Goal: Task Accomplishment & Management: Complete application form

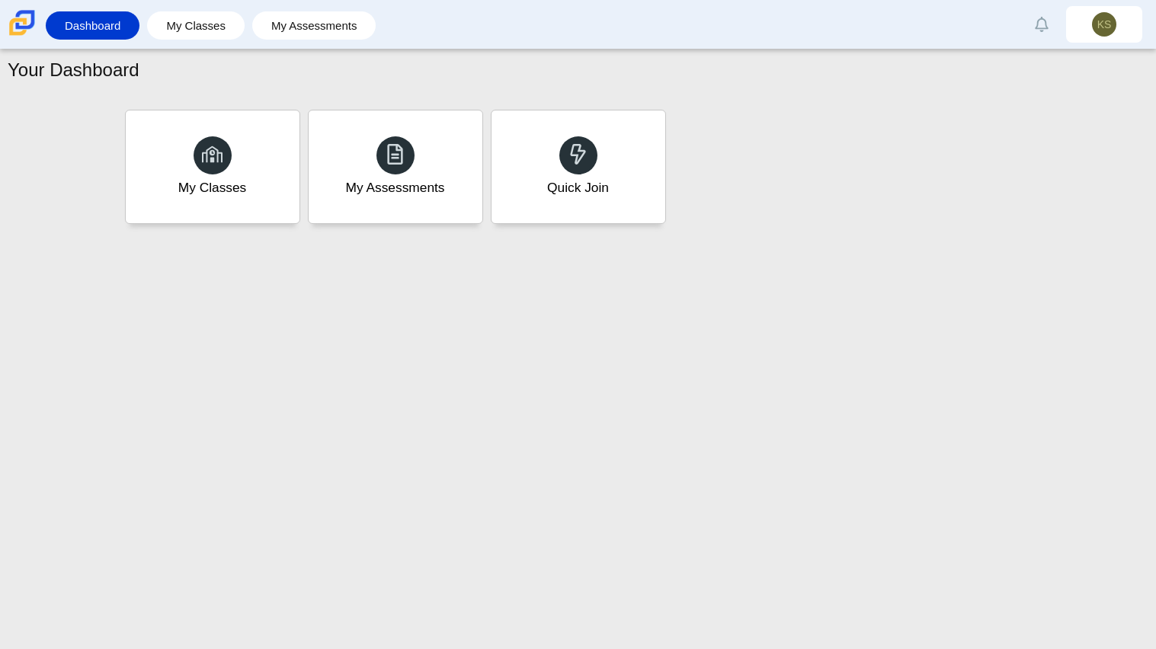
click at [788, 324] on div "Your Dashboard My Classes My Assessments Quick Join" at bounding box center [578, 350] width 1156 height 600
click at [759, 262] on div "Your Dashboard My Classes My Assessments Quick Join" at bounding box center [578, 350] width 1156 height 600
click at [875, 300] on div "Your Dashboard My Classes My Assessments Quick Join" at bounding box center [578, 350] width 1156 height 600
click at [401, 150] on use at bounding box center [395, 153] width 16 height 21
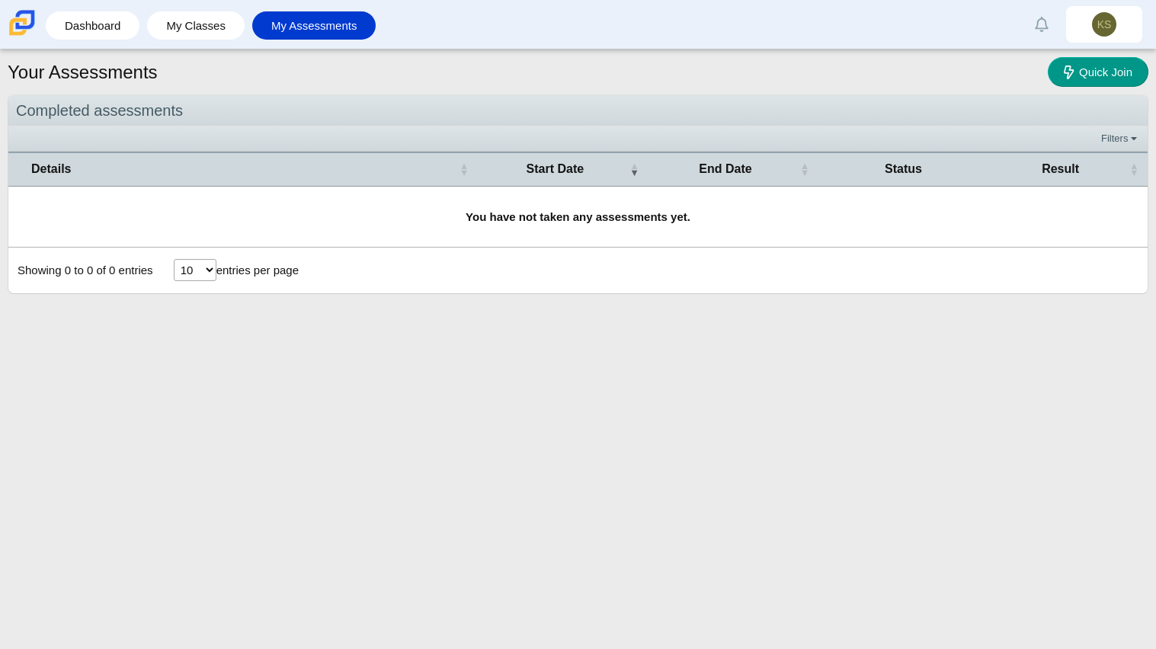
click at [193, 275] on select "10 25 50 100" at bounding box center [195, 270] width 43 height 22
click at [199, 262] on select "10 25 50 100" at bounding box center [195, 270] width 43 height 22
click at [219, 28] on link "My Classes" at bounding box center [196, 25] width 82 height 28
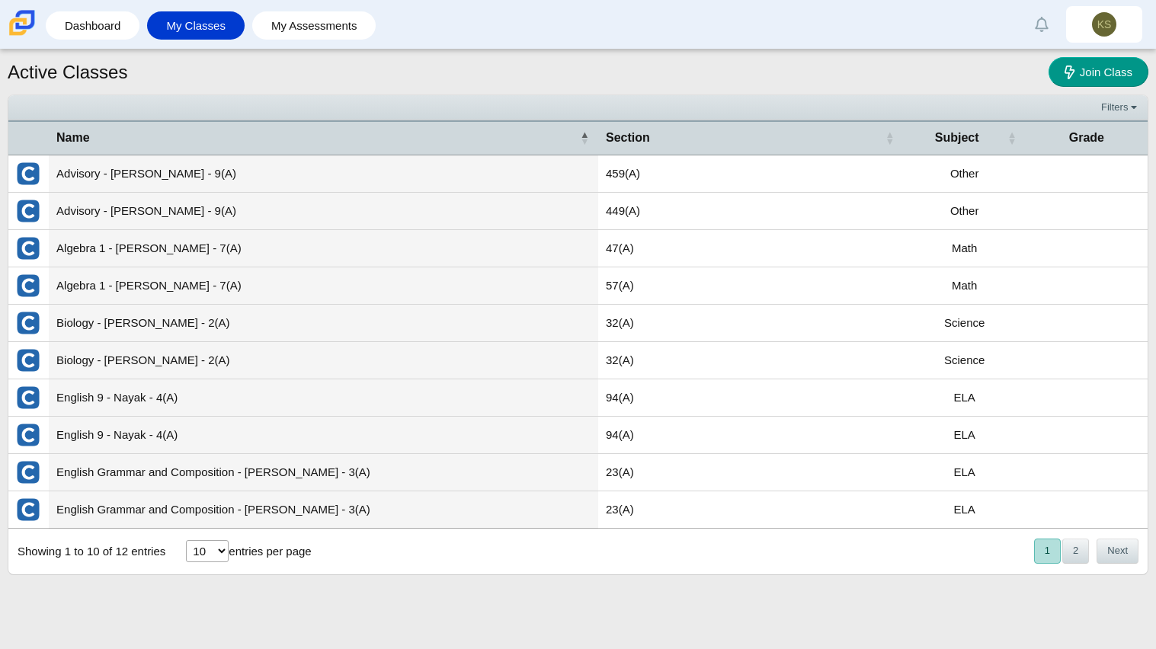
click at [1077, 565] on div "« Prev 1 2 Next »" at bounding box center [1085, 550] width 124 height 43
click at [1082, 557] on button "2" at bounding box center [1075, 551] width 27 height 25
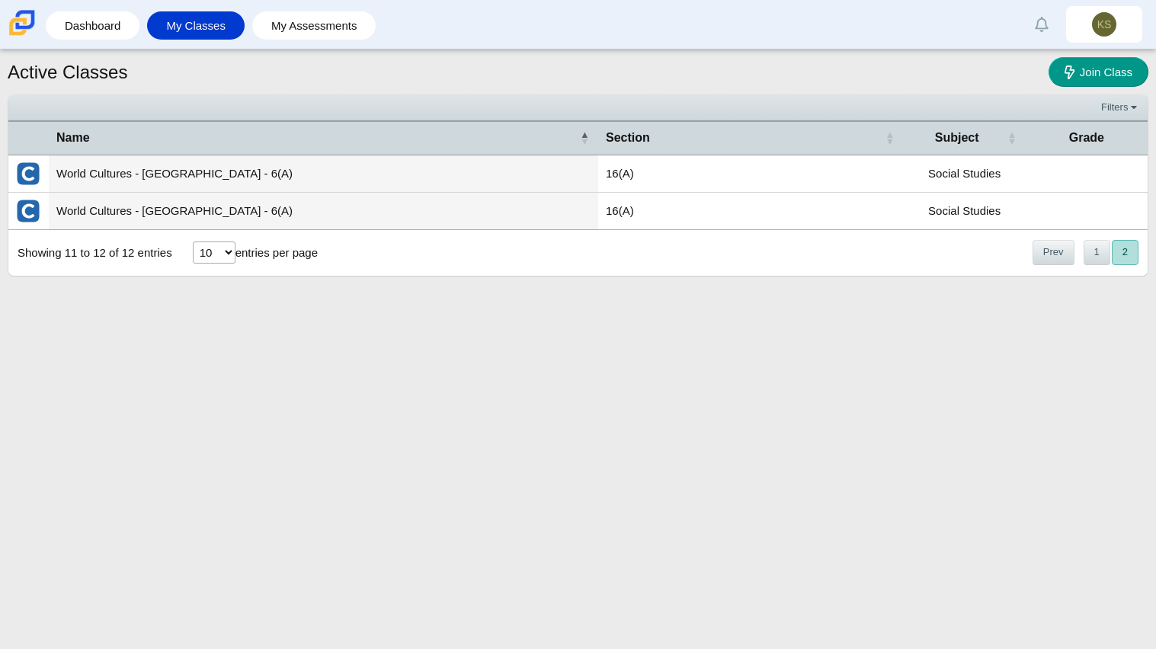
click at [1019, 564] on div "Active Classes Join Class Filters Show only: Loading… Name Section Subject Grad…" at bounding box center [578, 350] width 1156 height 600
click at [1100, 262] on button "1" at bounding box center [1096, 252] width 27 height 25
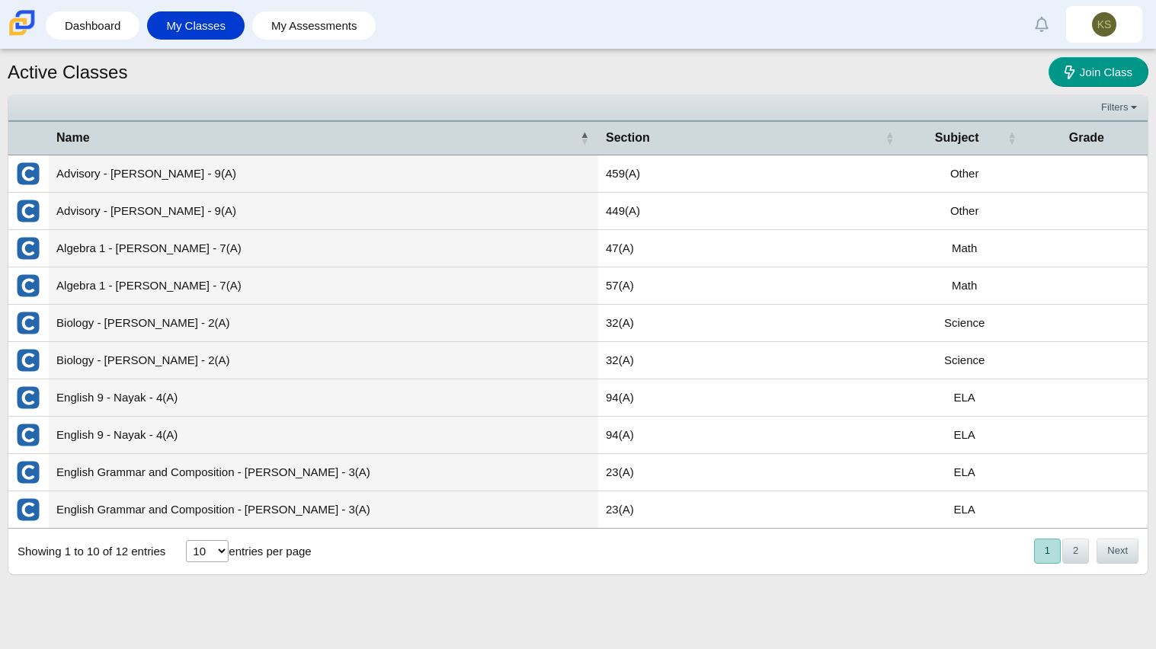
click at [1034, 539] on button "1" at bounding box center [1047, 551] width 27 height 25
click at [529, 443] on td "English 9 - Nayak - 4(A)" at bounding box center [323, 435] width 549 height 37
click at [320, 27] on link "My Assessments" at bounding box center [314, 25] width 109 height 28
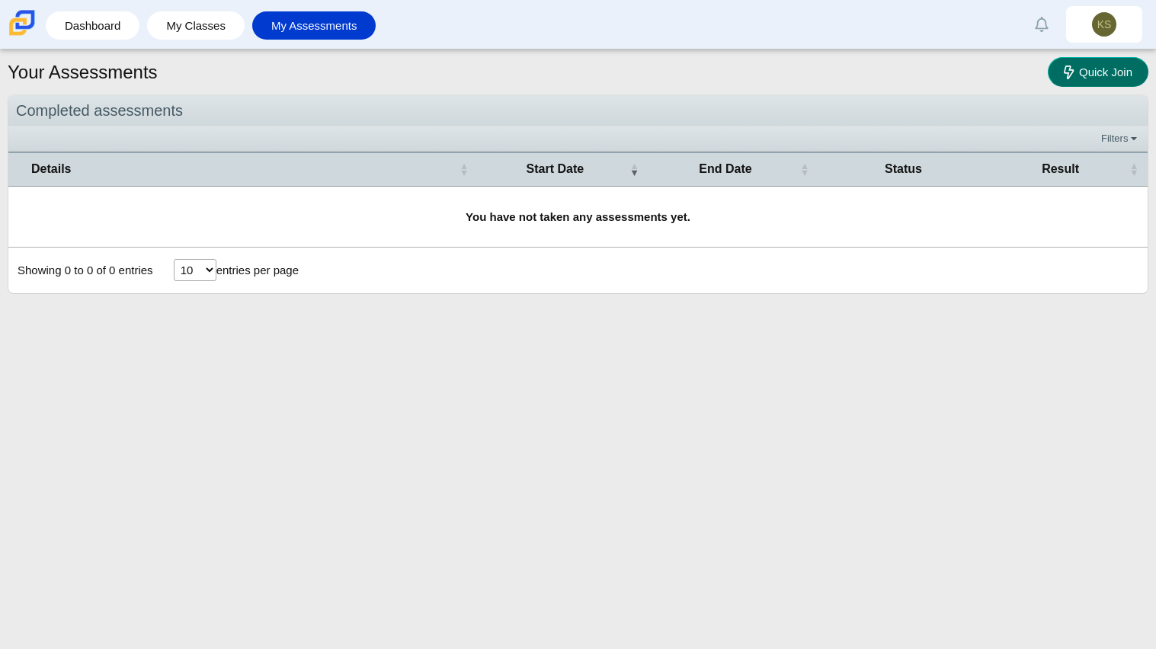
click at [1075, 82] on link "Quick Join" at bounding box center [1097, 72] width 101 height 30
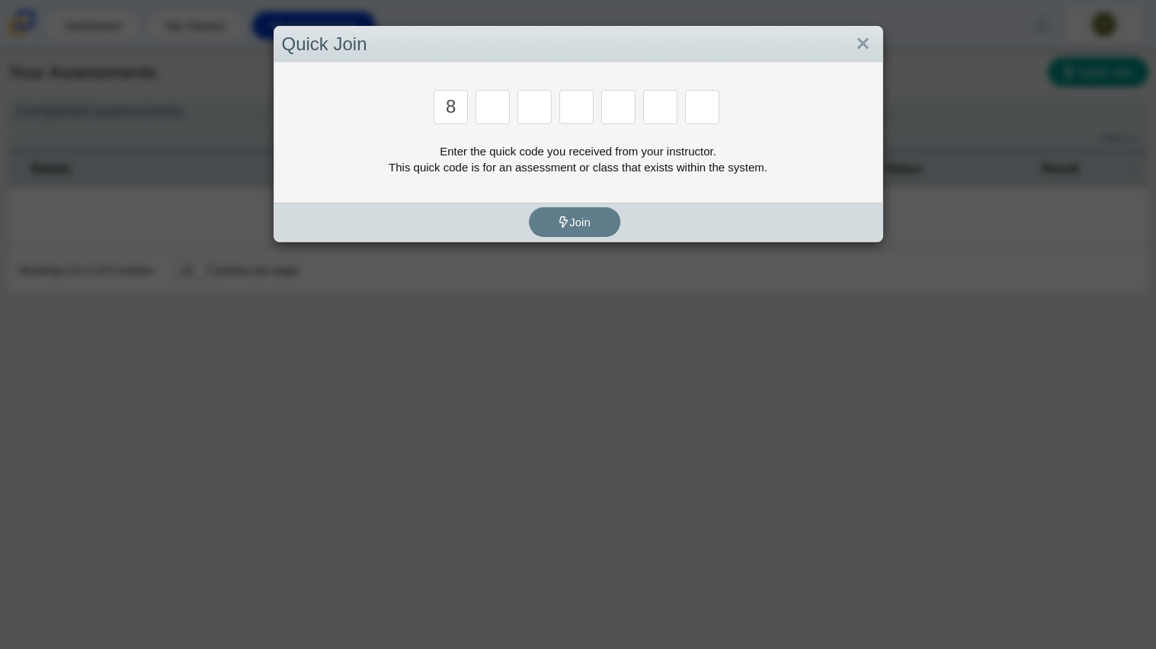
type input "8"
type input "5"
type input "8"
type input "k"
click at [451, 121] on input "Enter Access Code Digit 1" at bounding box center [450, 107] width 34 height 34
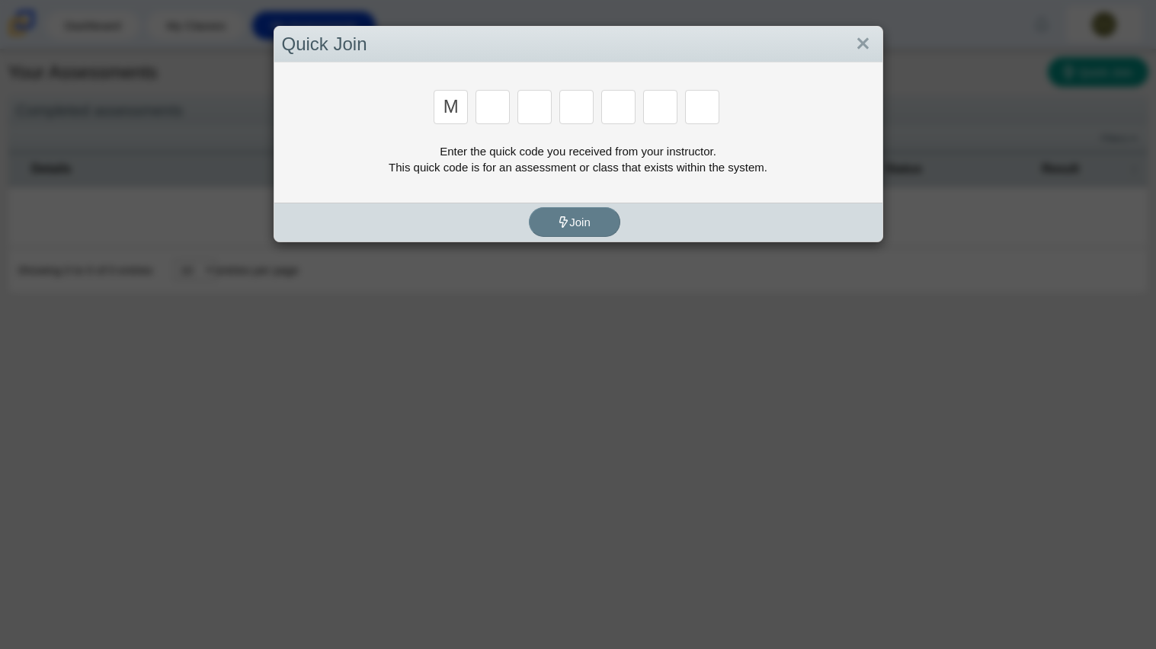
type input "m"
type input "7"
type input "e"
type input "3"
type input "e"
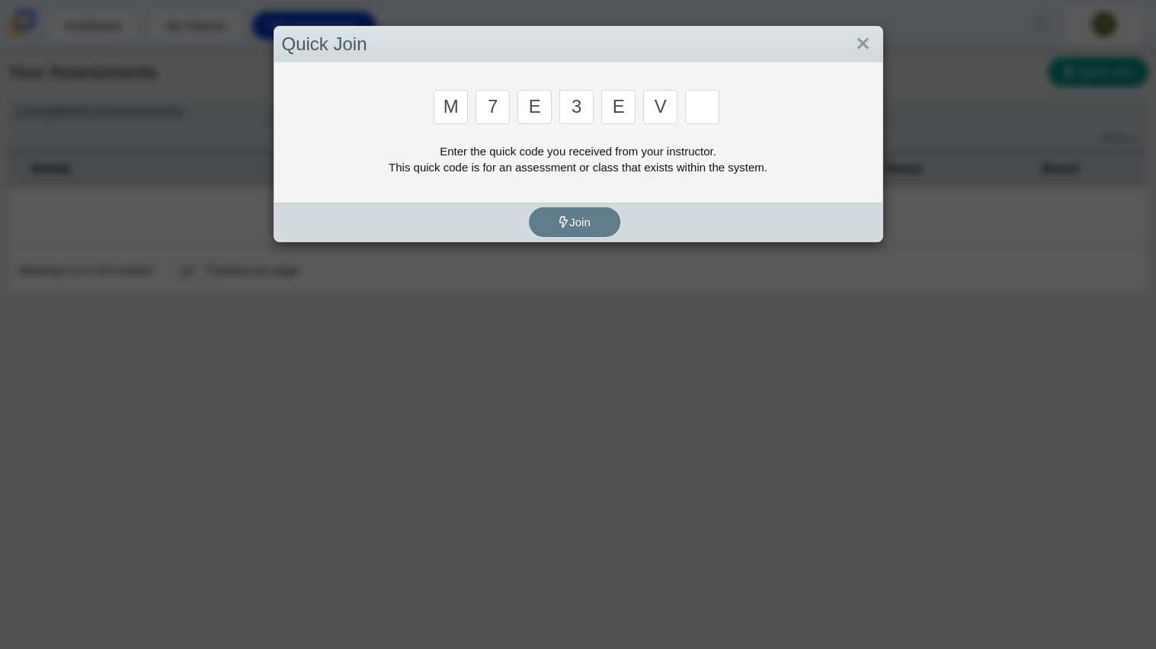
type input "v"
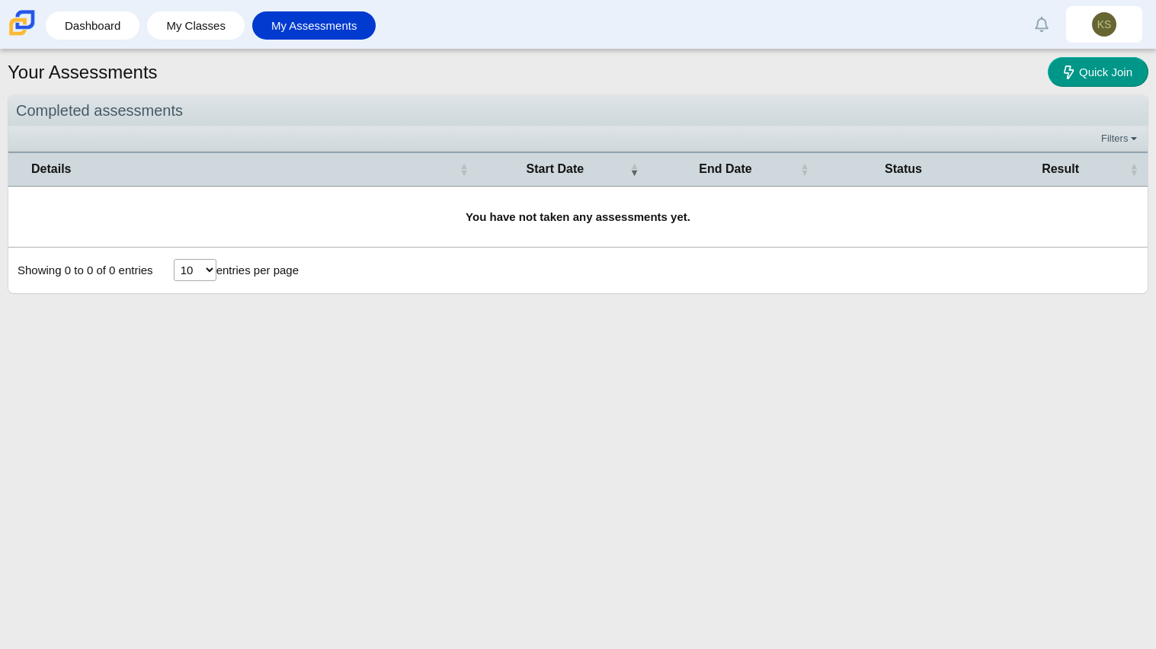
type input "w"
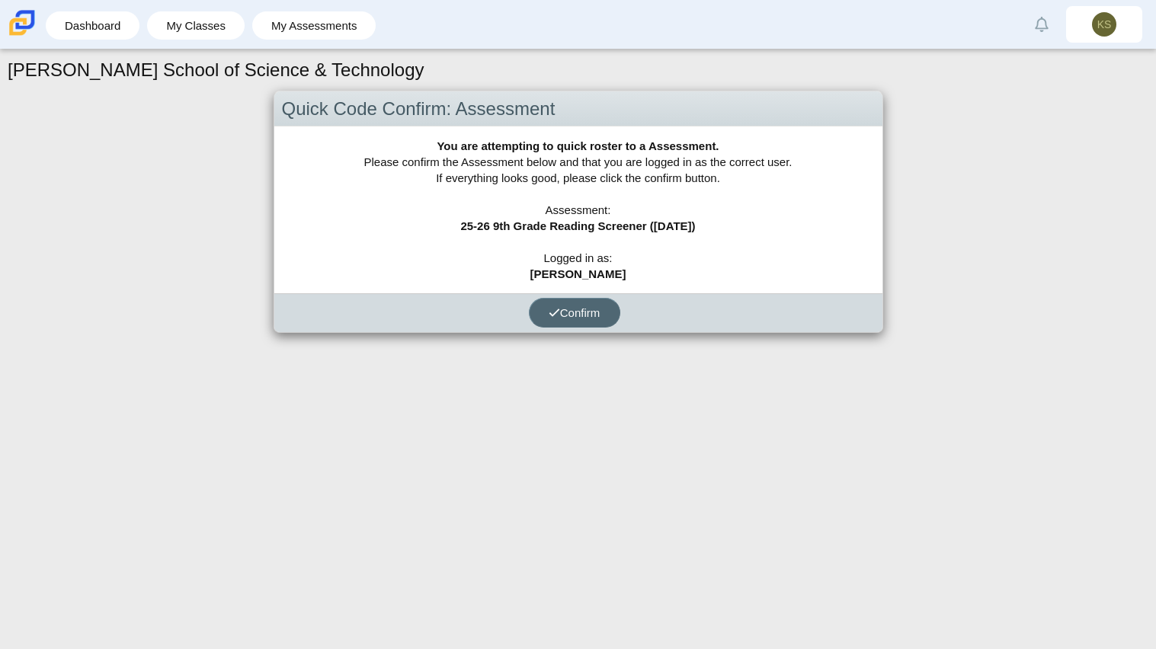
click at [573, 315] on span "Confirm" at bounding box center [574, 312] width 52 height 13
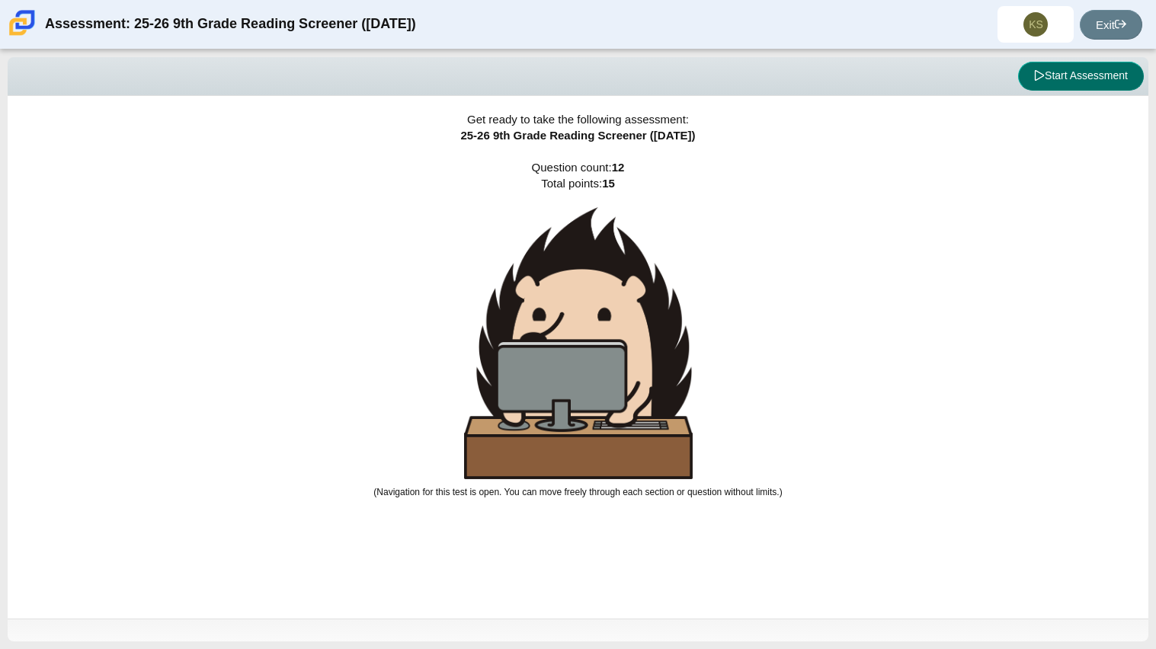
click at [1098, 80] on button "Start Assessment" at bounding box center [1081, 76] width 126 height 29
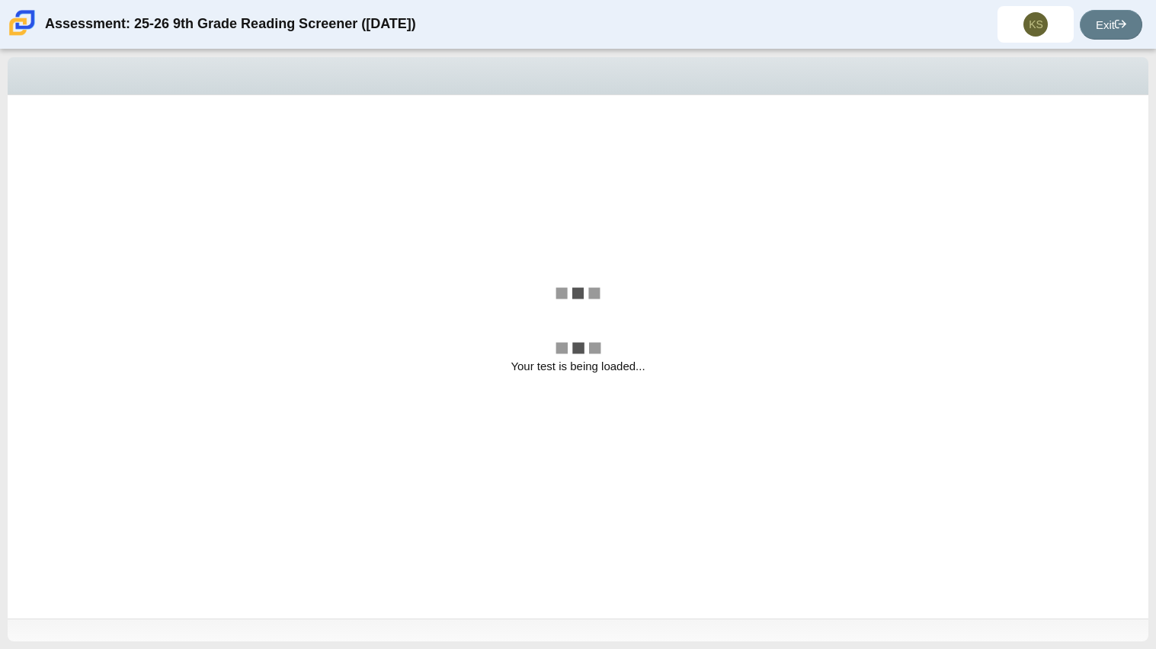
select select "ccc5b315-3c7c-471c-bf90-f22c8299c798"
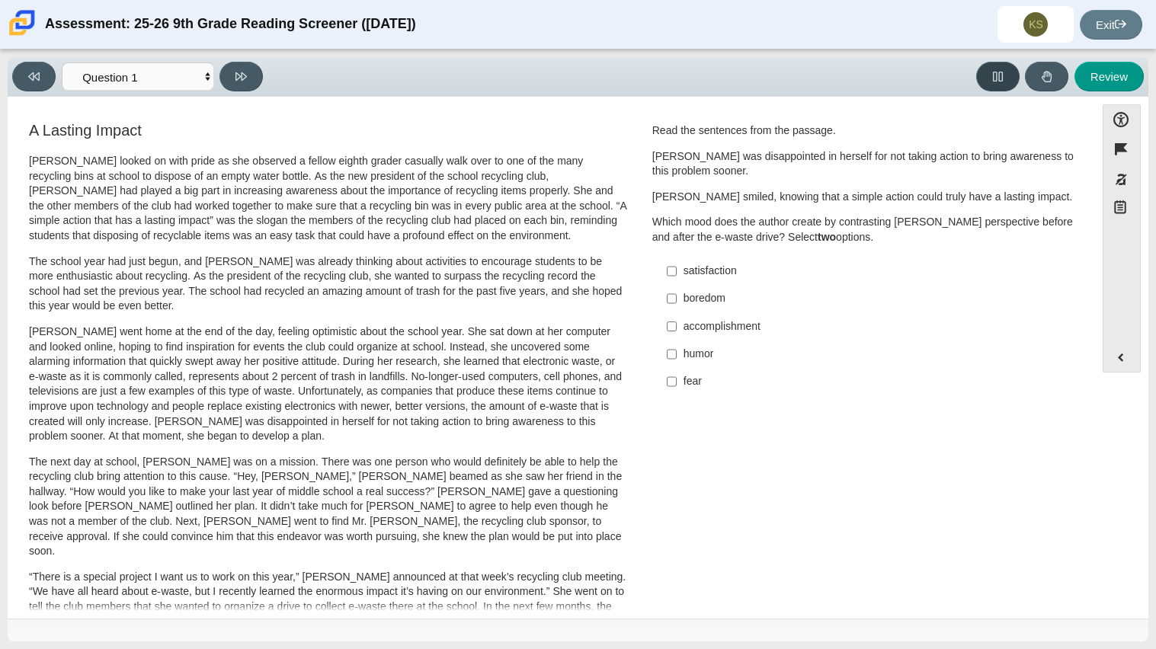
click at [990, 67] on button at bounding box center [997, 77] width 43 height 30
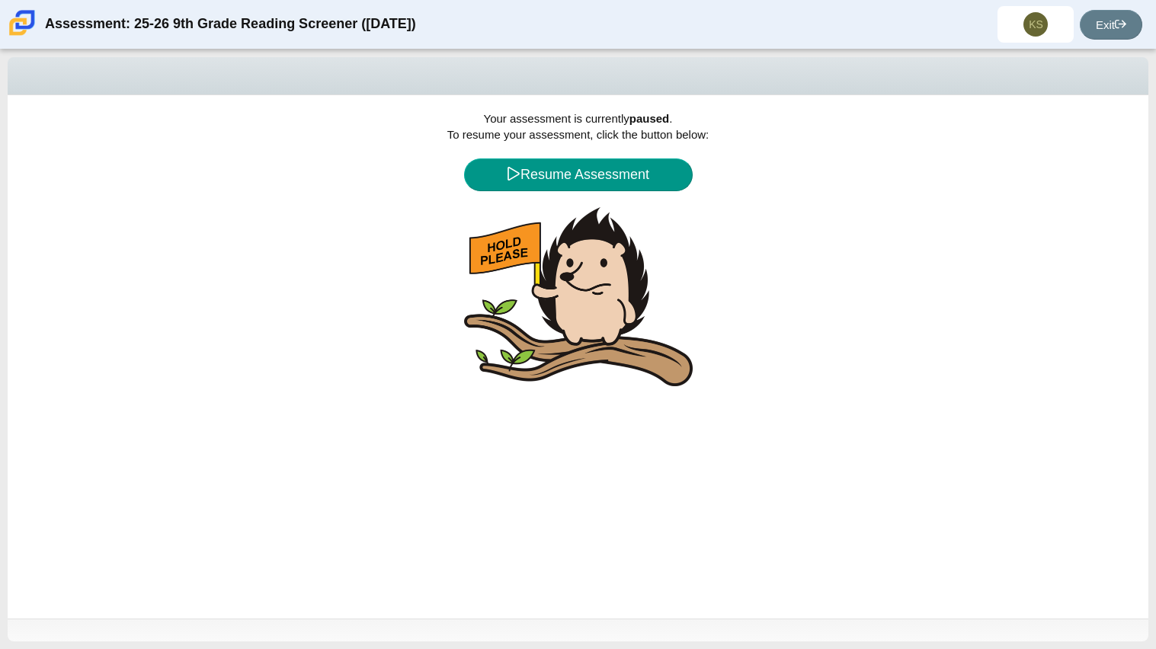
click at [520, 141] on div "Your assessment is currently paused . To resume your assessment, click the butt…" at bounding box center [578, 356] width 1140 height 523
click at [552, 178] on button "Resume Assessment" at bounding box center [578, 174] width 229 height 33
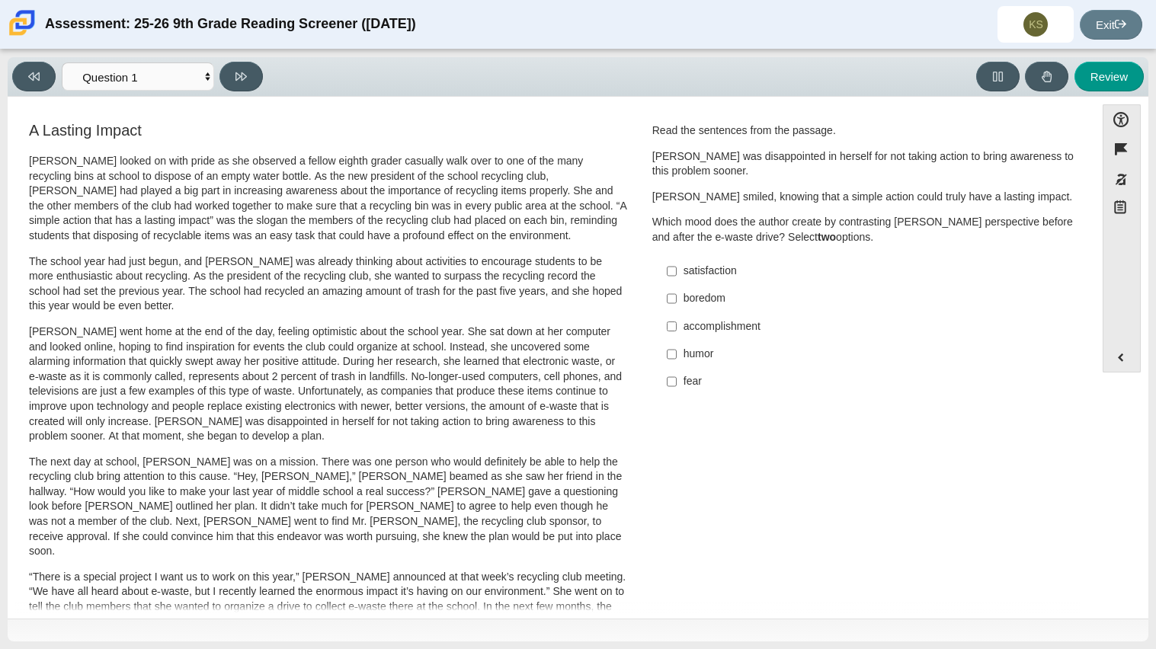
click at [734, 302] on div "boredom" at bounding box center [875, 298] width 385 height 15
click at [676, 302] on input "boredom boredom" at bounding box center [672, 298] width 10 height 27
checkbox input "true"
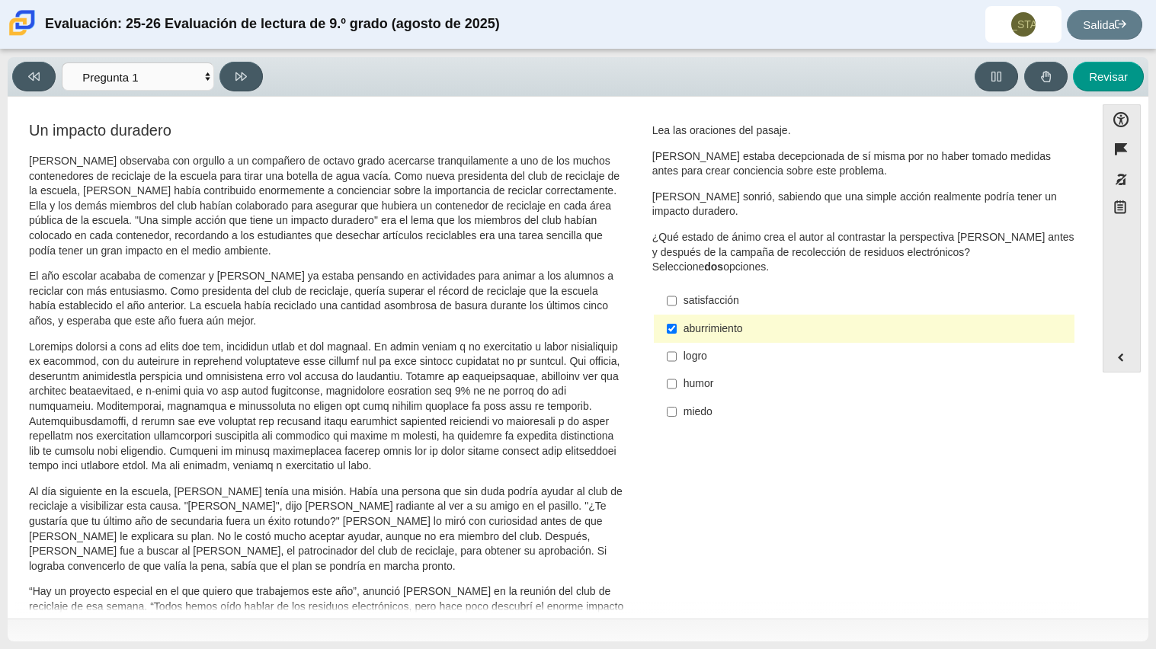
click at [575, 284] on p "El año escolar acababa de comenzar y Scarlett ya estaba pensando en actividades…" at bounding box center [328, 298] width 598 height 59
click at [623, 332] on div "Un impacto duradero Scarlett observaba con orgullo a un compañero de octavo gra…" at bounding box center [328, 581] width 603 height 923
click at [683, 293] on font "satisfacción" at bounding box center [711, 300] width 56 height 14
click at [676, 293] on input "satisfacción satisfacción" at bounding box center [672, 300] width 10 height 27
checkbox input "true"
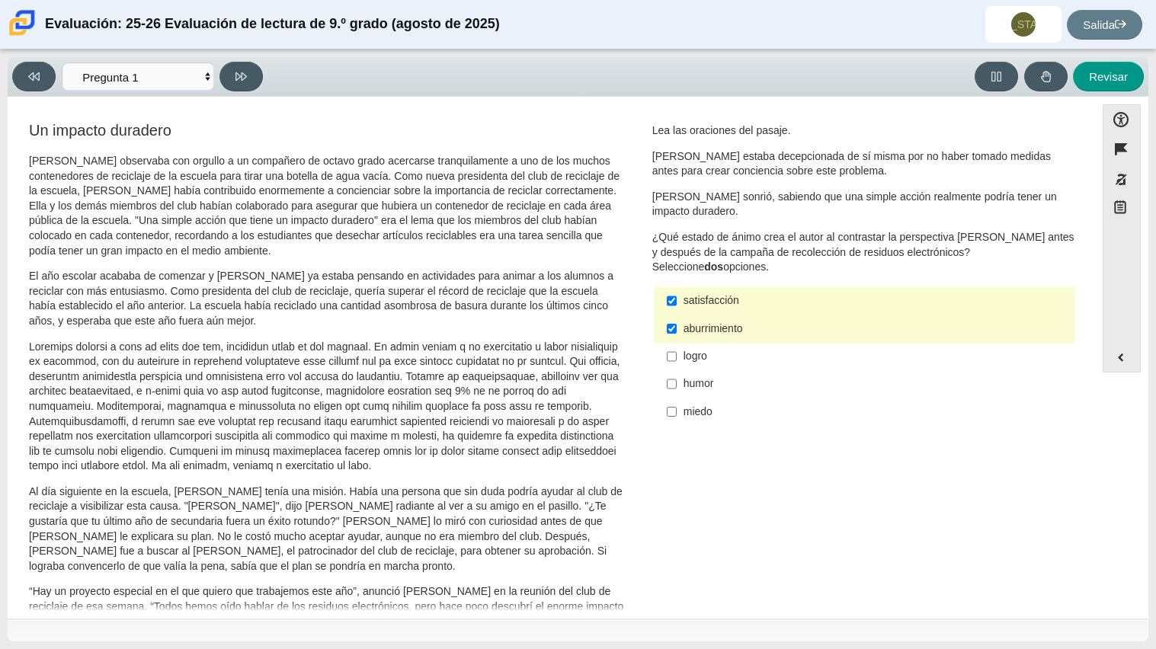
click at [702, 334] on font "aburrimiento" at bounding box center [712, 328] width 59 height 14
click at [676, 334] on input "aburrimiento aburrimiento" at bounding box center [672, 328] width 10 height 27
checkbox input "false"
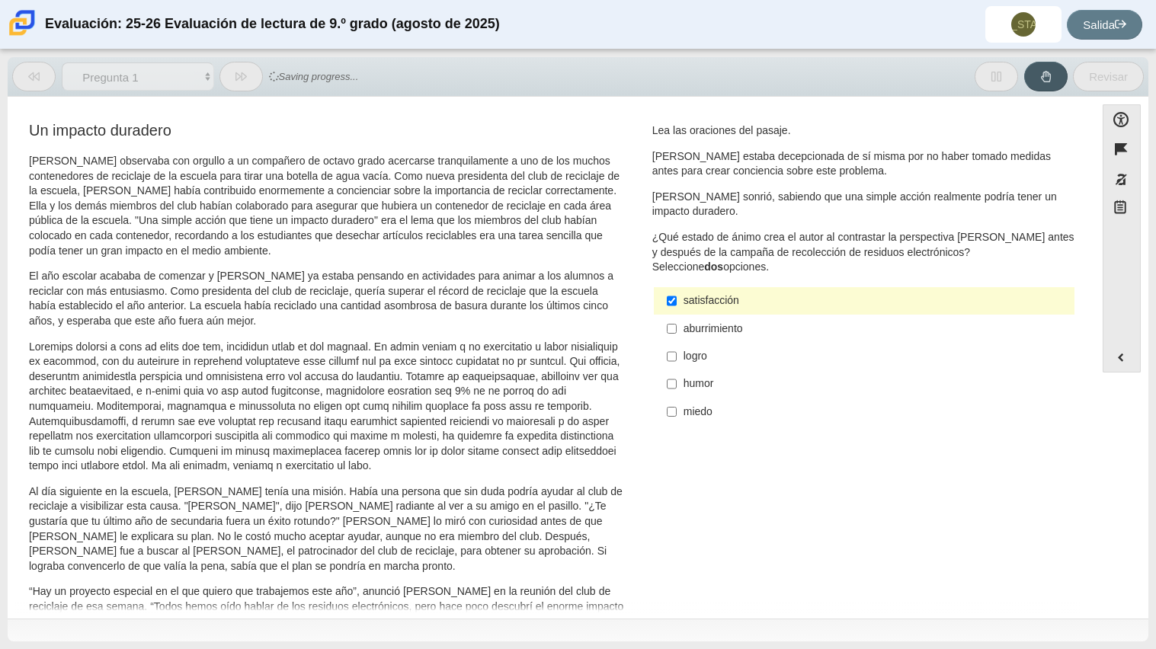
click at [688, 363] on div "logro" at bounding box center [875, 356] width 385 height 15
click at [676, 363] on input "logro logro" at bounding box center [672, 356] width 10 height 27
checkbox input "true"
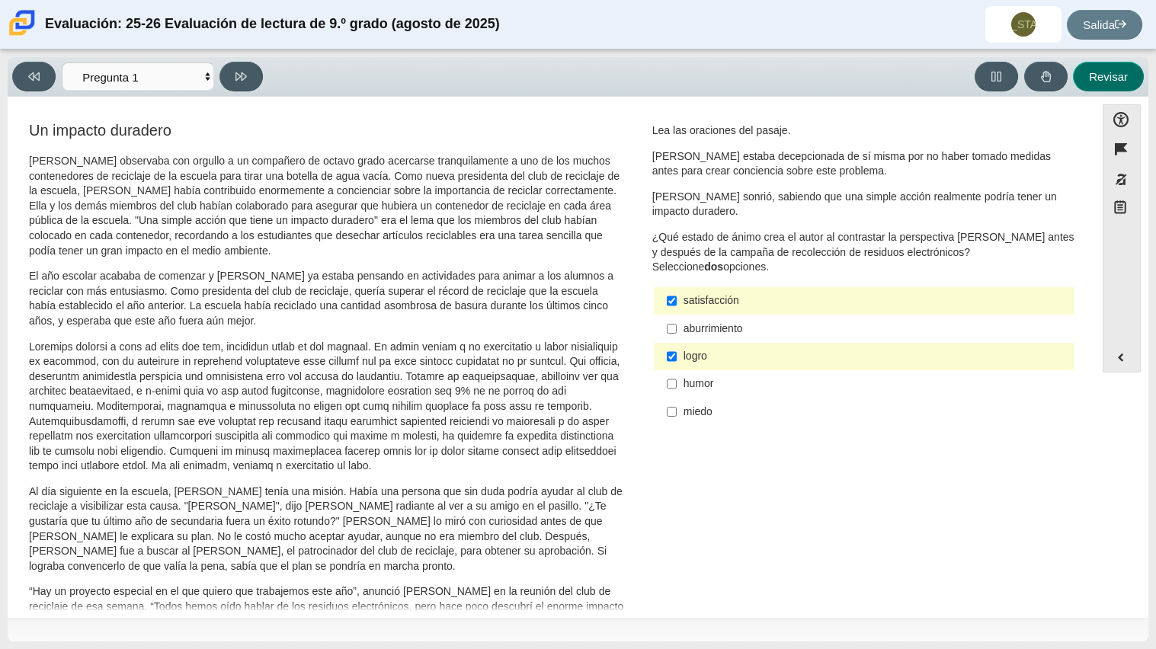
click at [1101, 78] on font "Revisar" at bounding box center [1108, 76] width 39 height 13
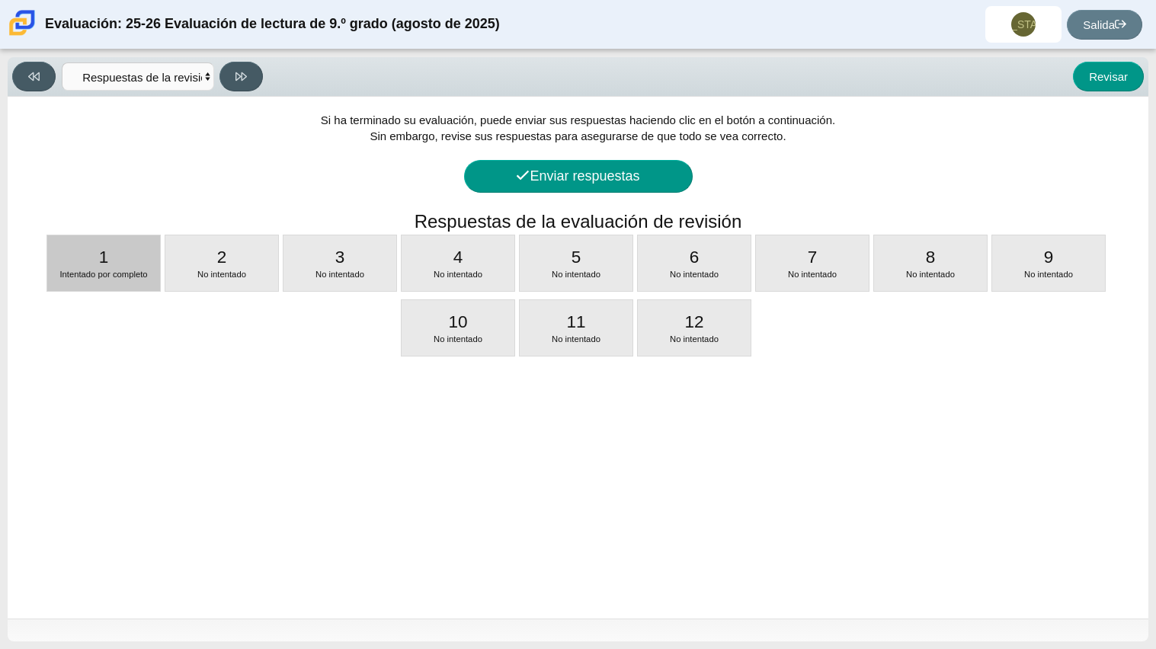
click at [134, 256] on div "1 Intentado por completo" at bounding box center [103, 263] width 113 height 56
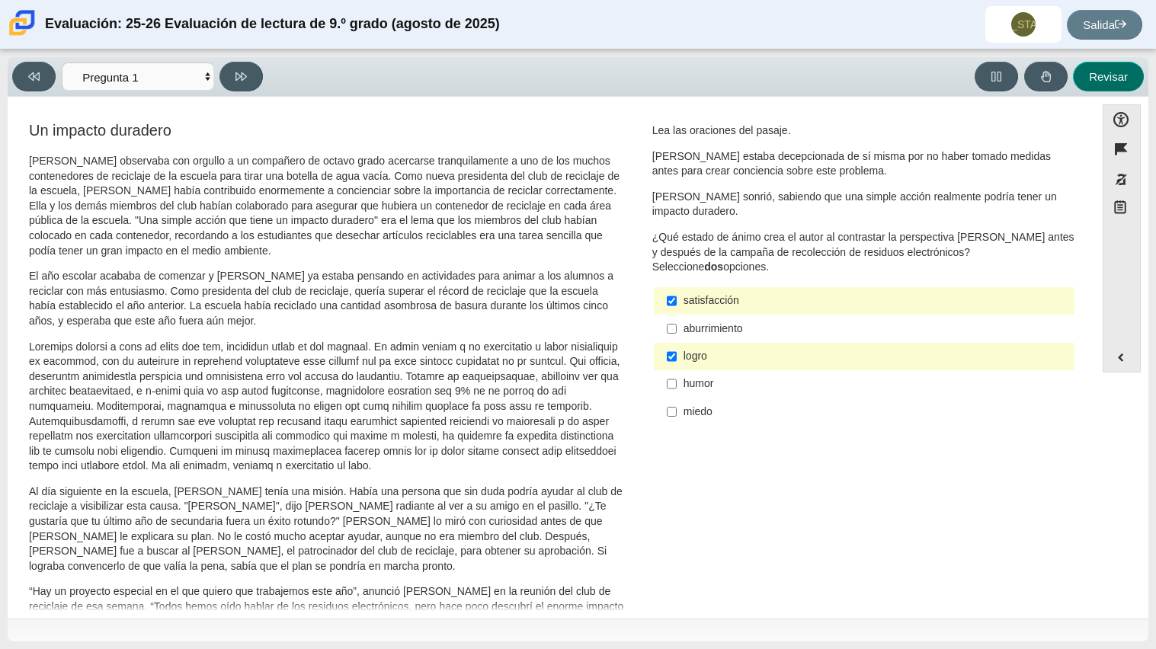
click at [1129, 74] on button "Revisar" at bounding box center [1108, 77] width 71 height 30
select select "review"
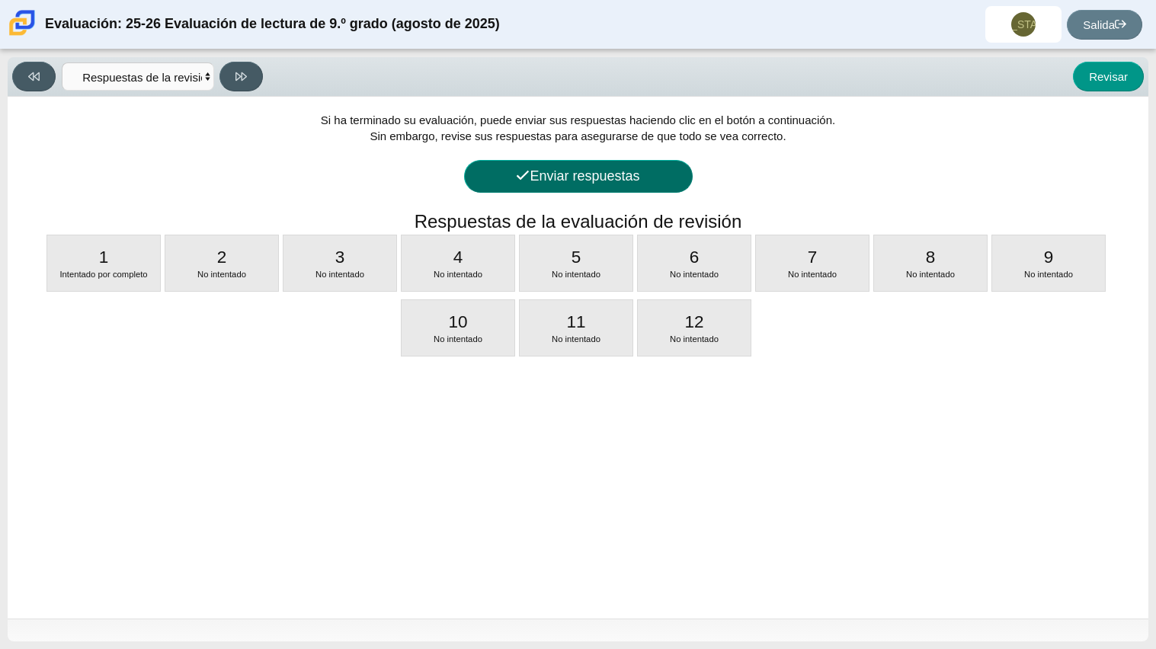
click at [576, 185] on button "Enviar respuestas" at bounding box center [578, 176] width 229 height 33
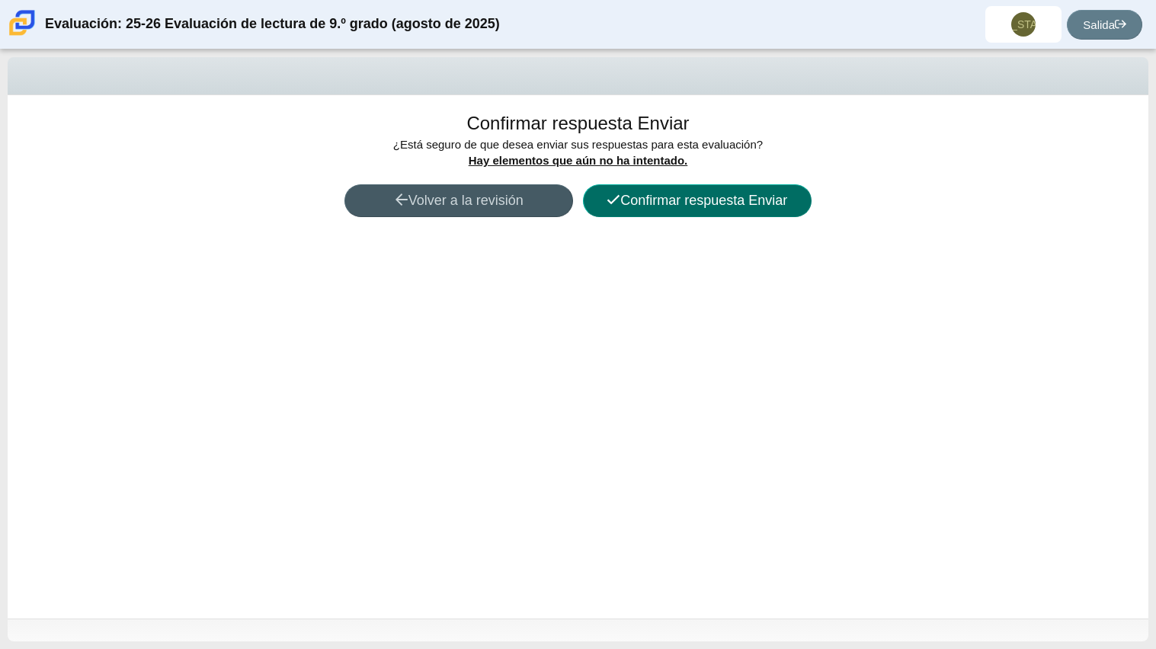
click at [620, 197] on font "Confirmar respuesta Enviar" at bounding box center [703, 200] width 167 height 15
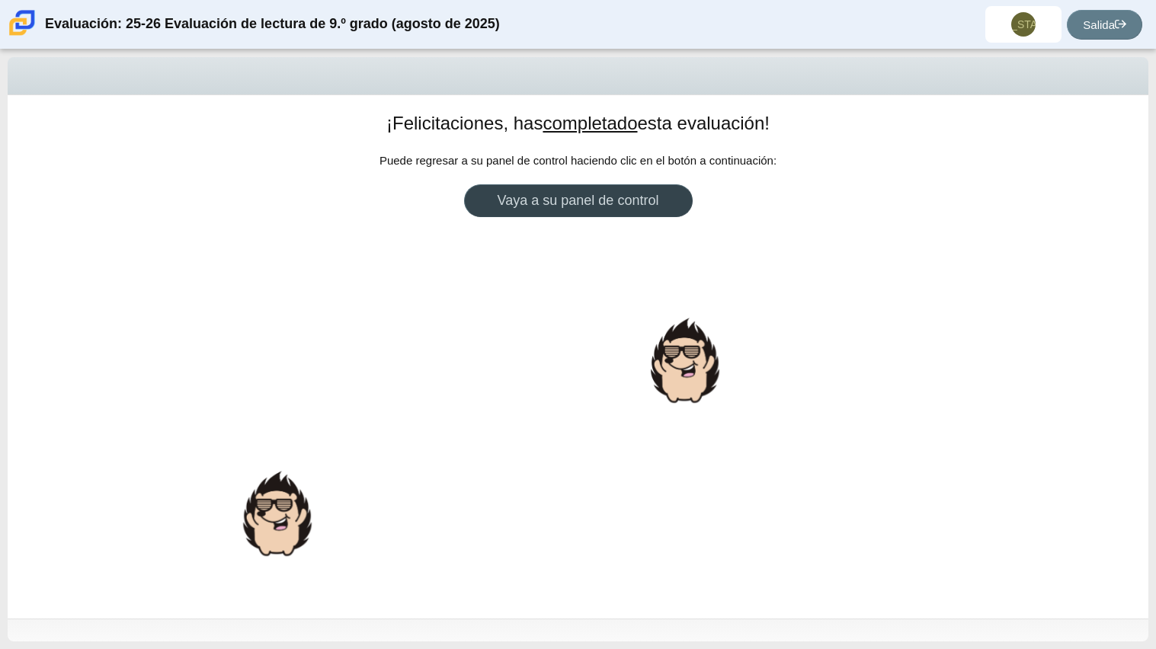
click at [639, 202] on font "Vaya a su panel de control" at bounding box center [577, 200] width 161 height 15
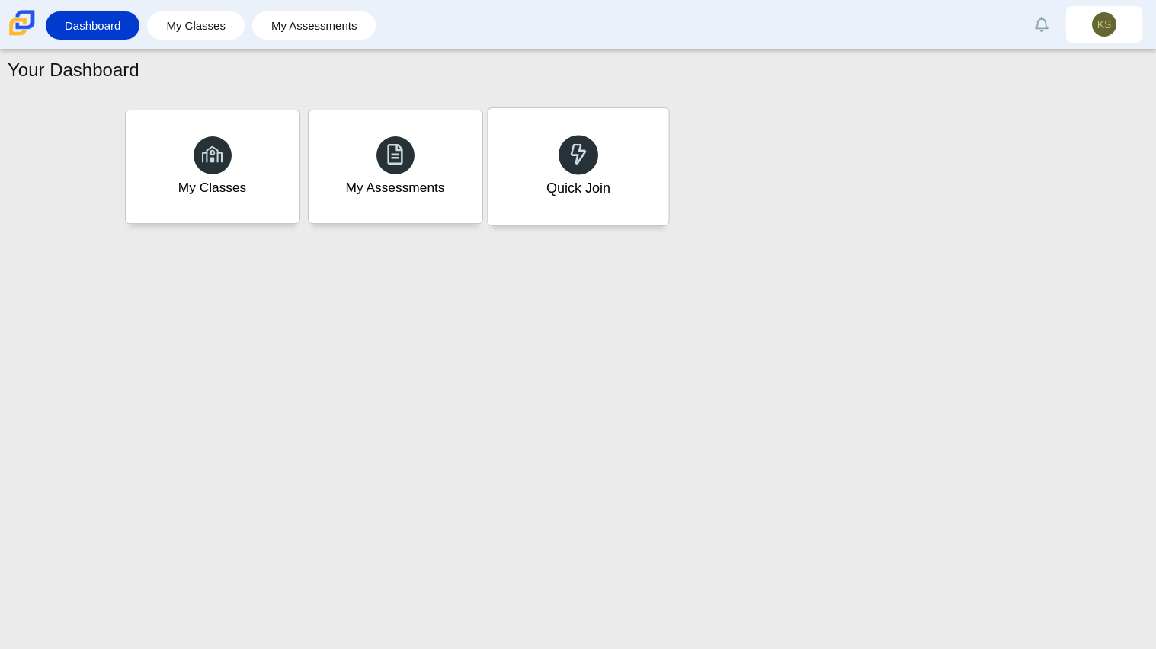
click at [559, 206] on div "Quick Join" at bounding box center [578, 166] width 181 height 117
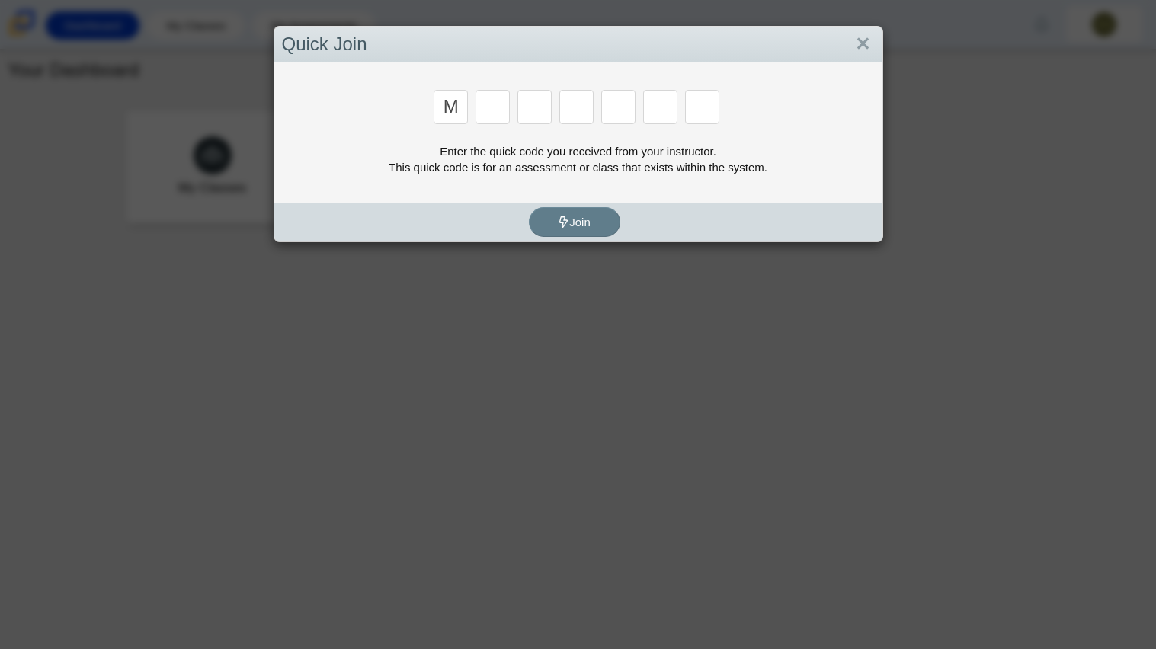
type input "m"
type input "7"
type input "e"
type input "3"
type input "e"
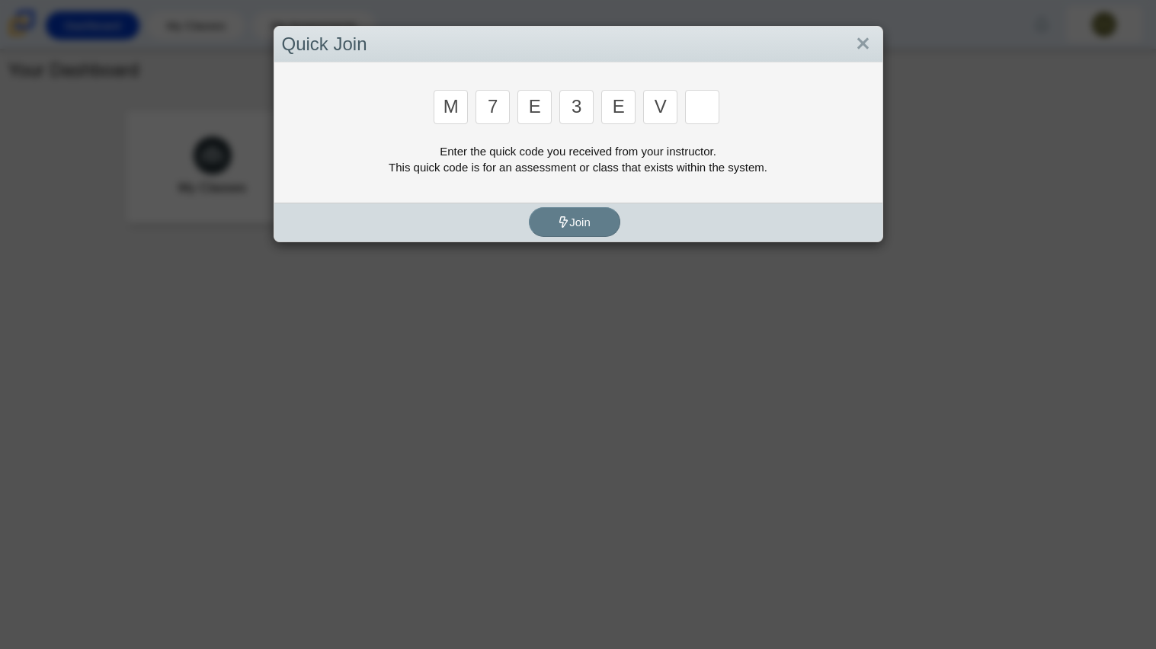
type input "v"
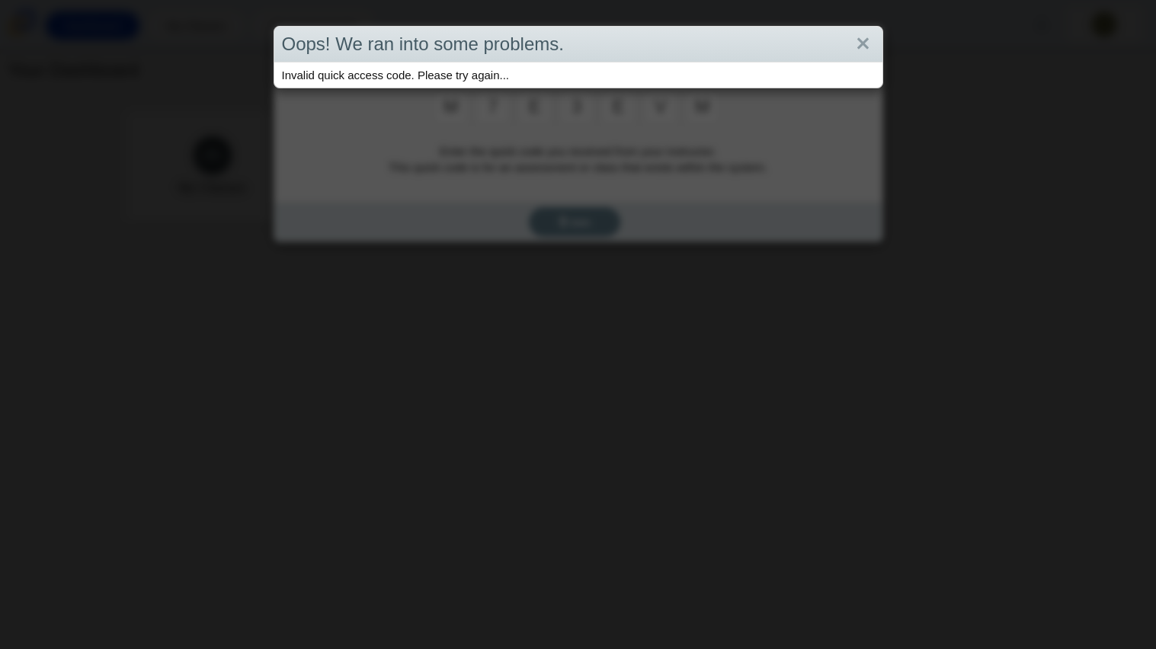
type input "m"
click at [859, 40] on link "Close" at bounding box center [863, 44] width 24 height 26
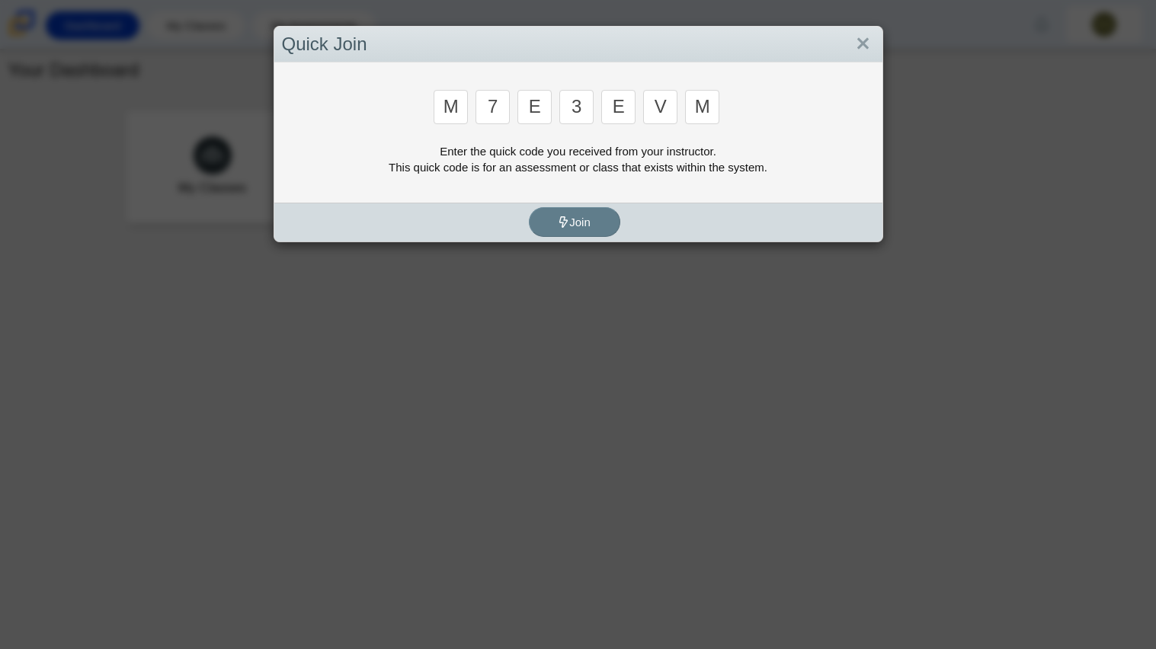
click at [709, 117] on input "m" at bounding box center [702, 107] width 34 height 34
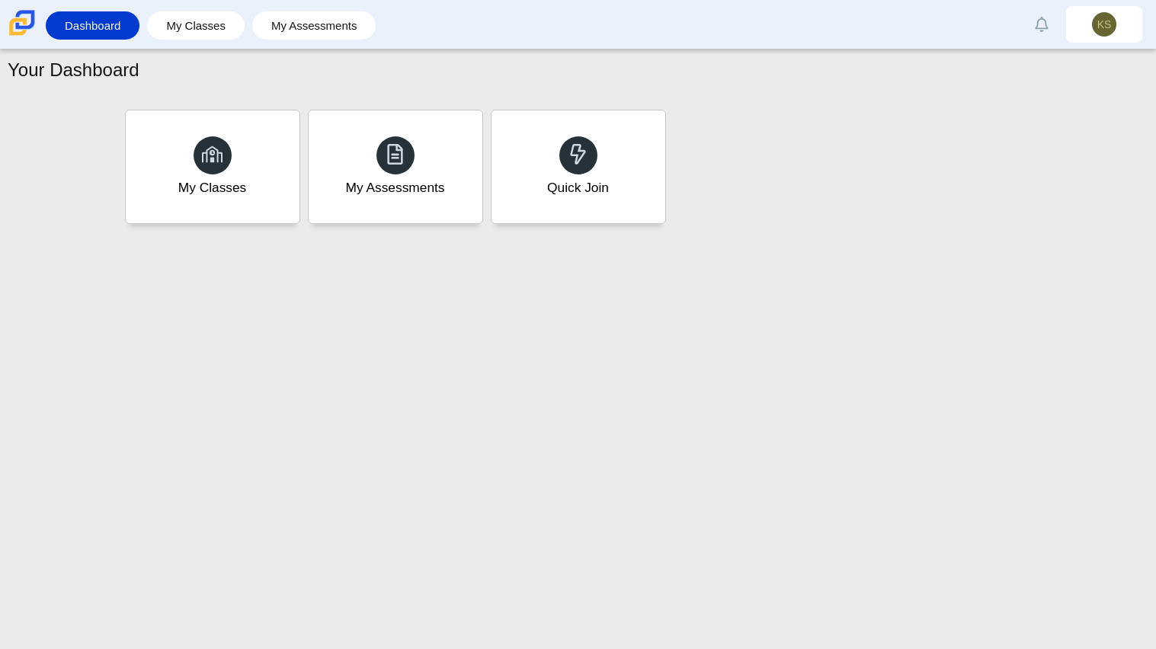
type input "w"
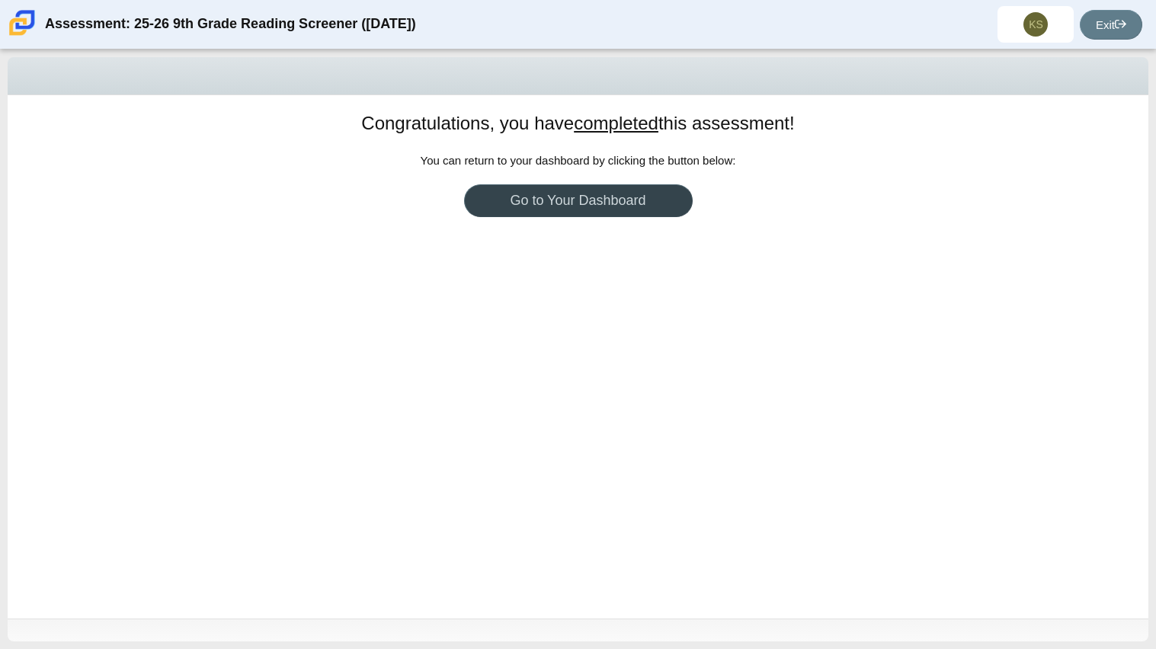
click at [627, 187] on link "Go to Your Dashboard" at bounding box center [578, 200] width 229 height 33
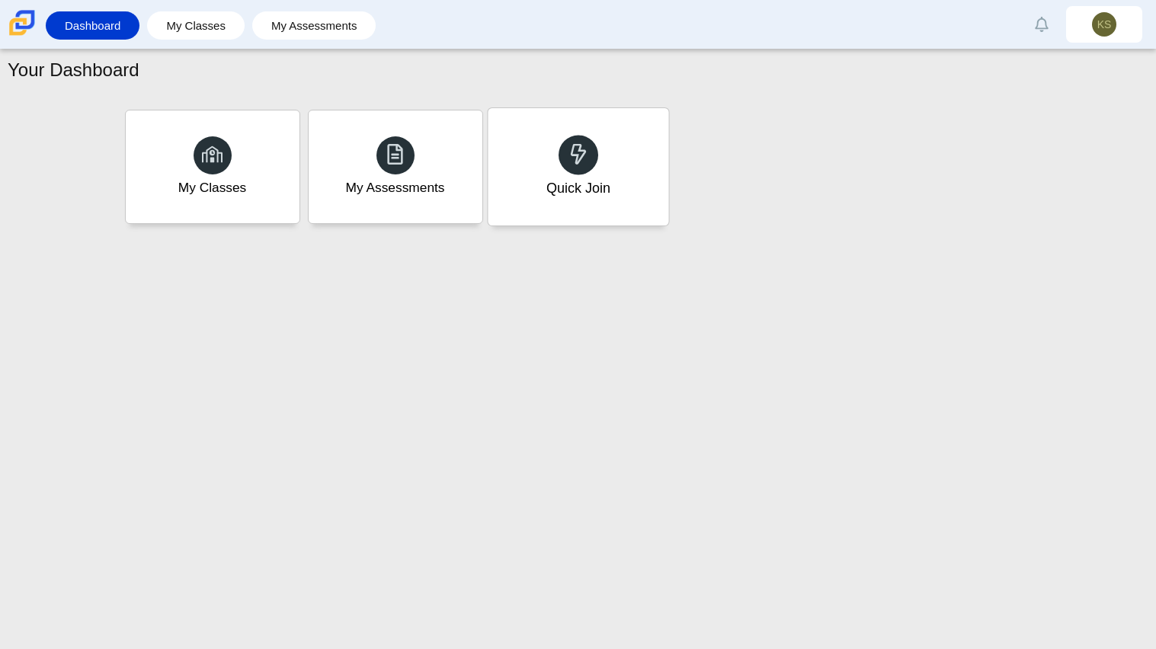
click at [488, 220] on div "Quick Join" at bounding box center [578, 166] width 181 height 117
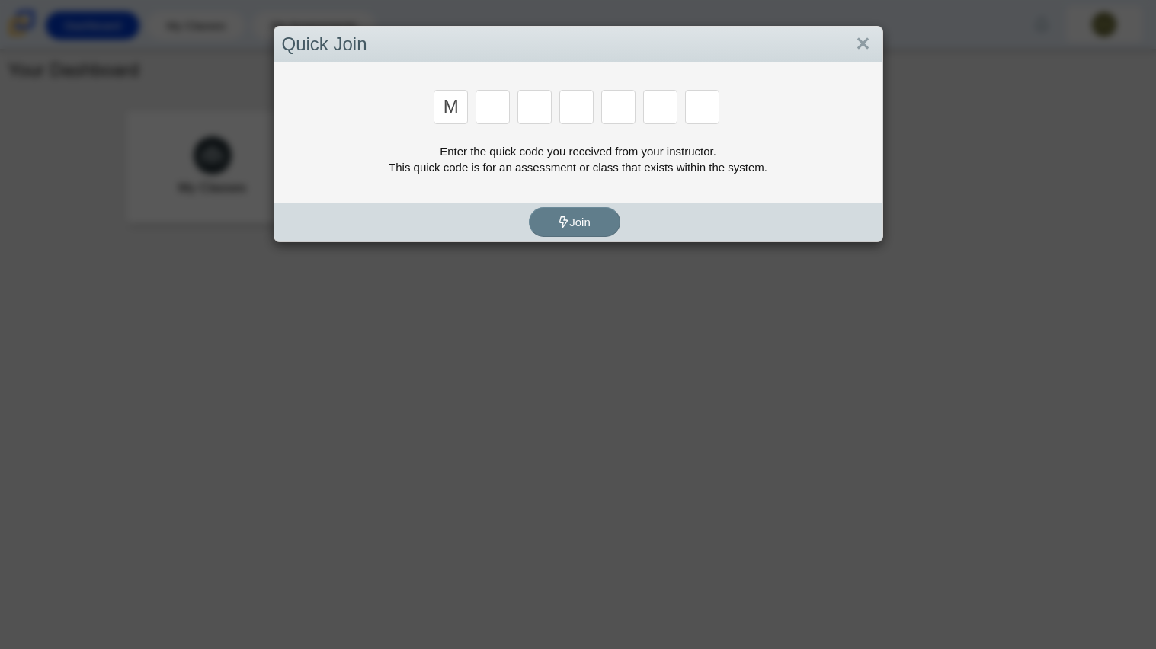
type input "m"
type input "7"
type input "e"
type input "3"
type input "e"
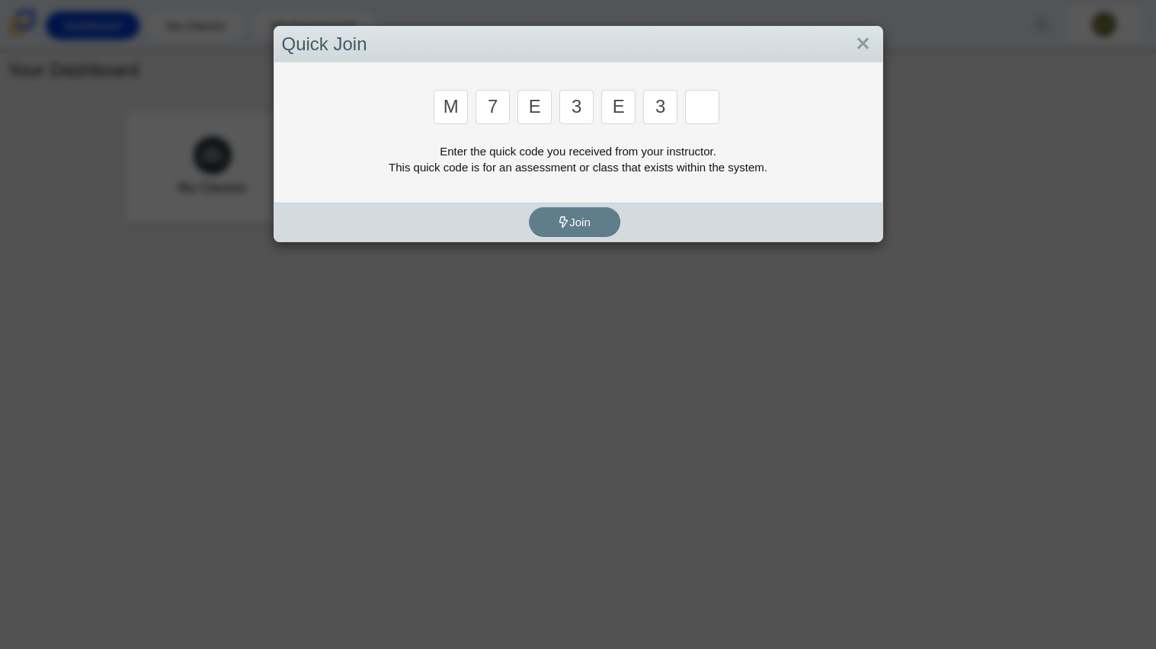
type input "3"
type input "v"
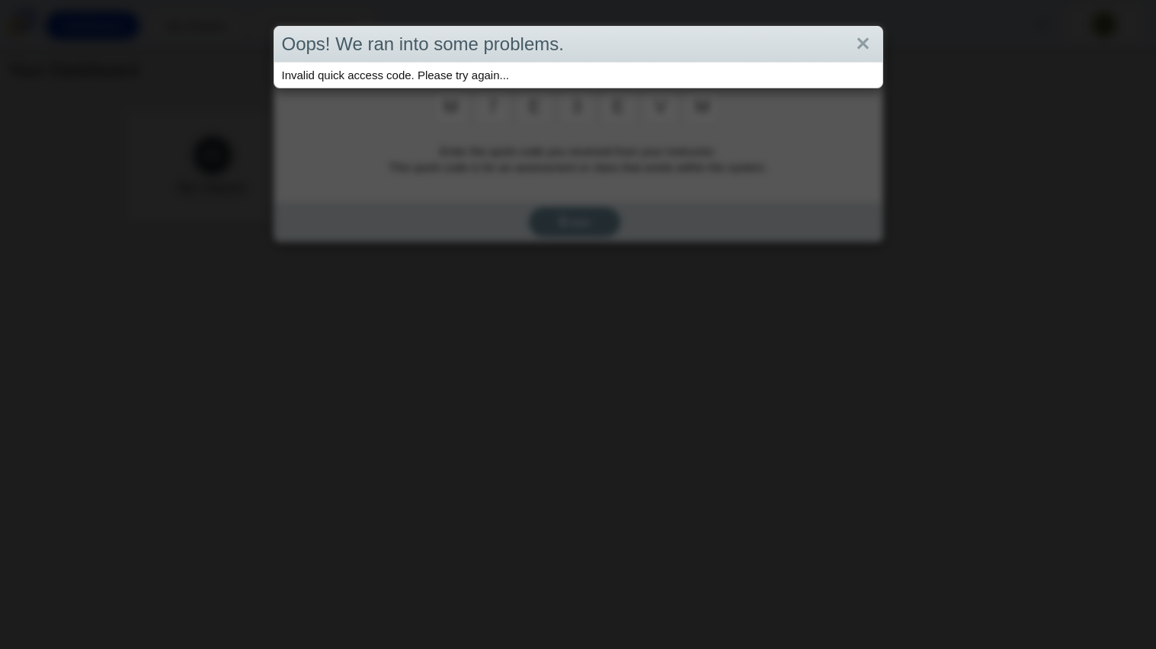
type input "m"
click at [870, 41] on link "Close" at bounding box center [863, 44] width 24 height 26
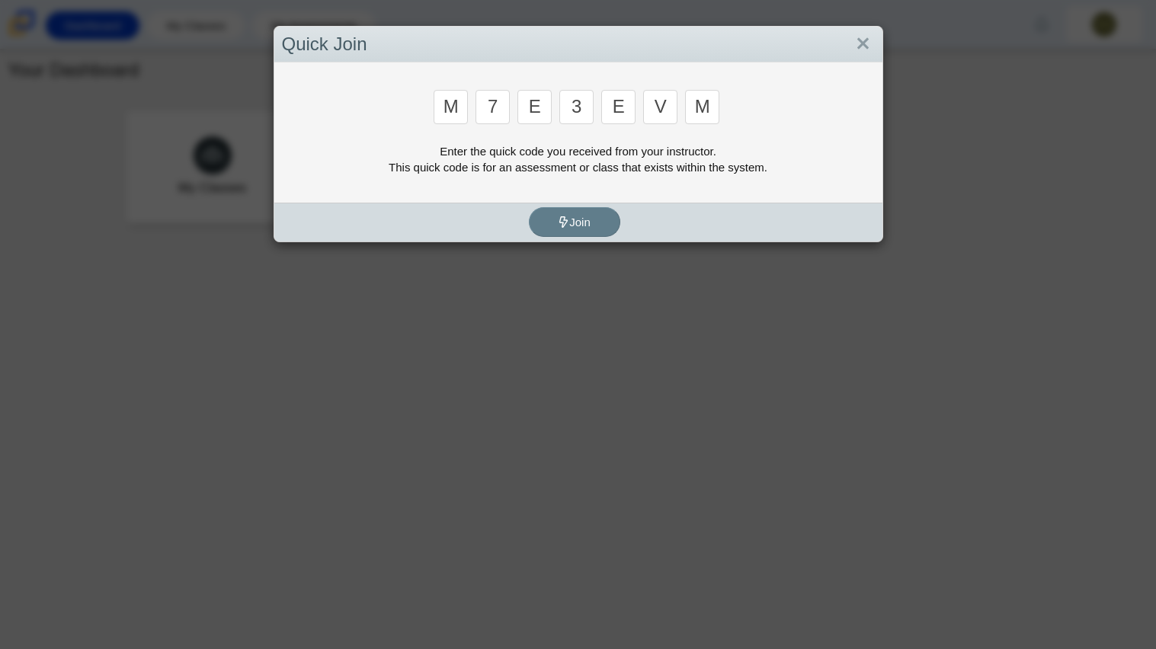
click at [711, 108] on input "m" at bounding box center [702, 107] width 34 height 34
type input "w"
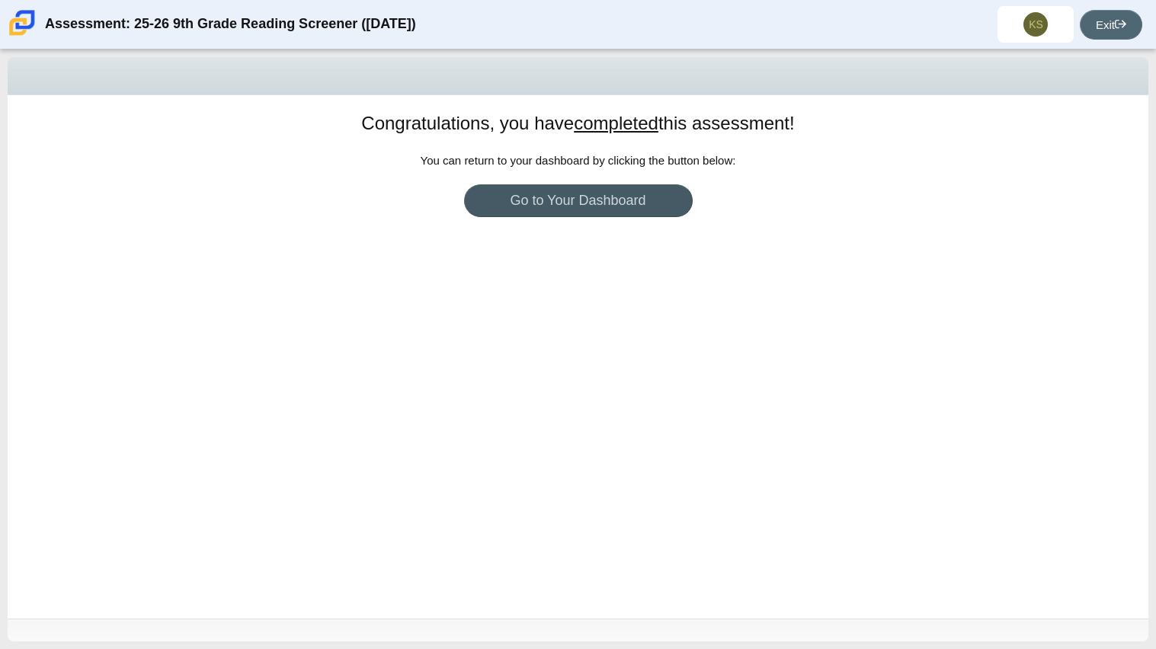
click at [1114, 34] on link "Exit" at bounding box center [1110, 25] width 62 height 30
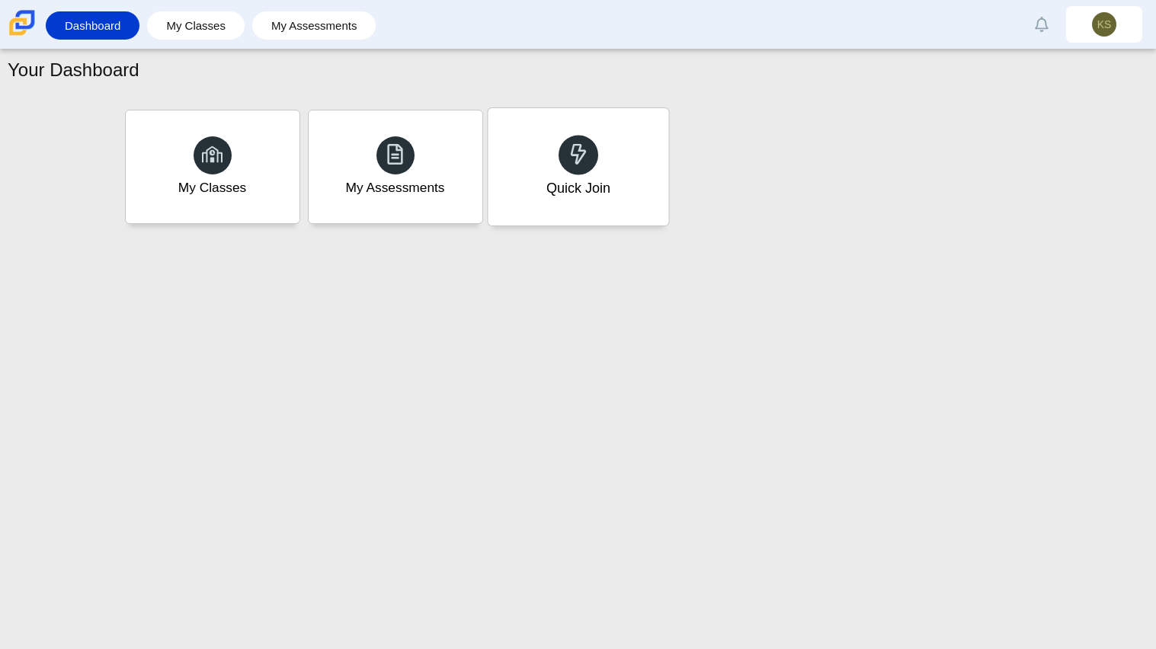
click at [625, 174] on div "Quick Join" at bounding box center [578, 166] width 181 height 117
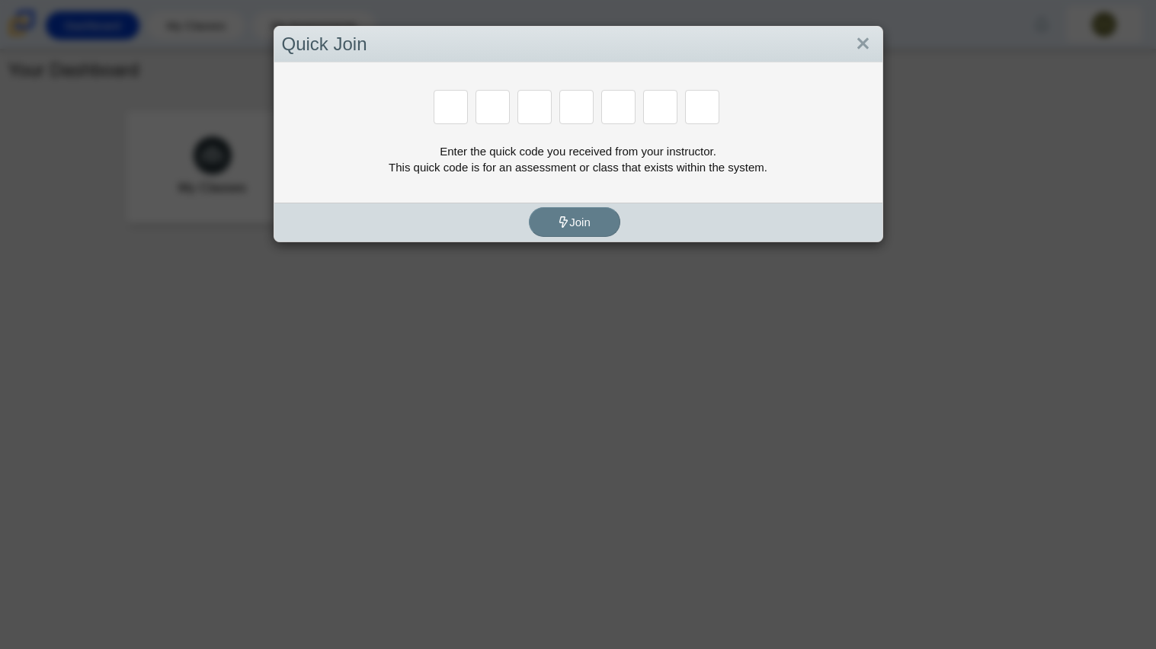
click at [476, 124] on div at bounding box center [493, 108] width 37 height 37
click at [455, 115] on input "Enter Access Code Digit 1" at bounding box center [450, 107] width 34 height 34
click at [514, 94] on div at bounding box center [578, 108] width 593 height 37
click at [494, 105] on input "Enter Access Code Digit 2" at bounding box center [492, 107] width 34 height 34
click at [547, 107] on input "Enter Access Code Digit 3" at bounding box center [534, 107] width 34 height 34
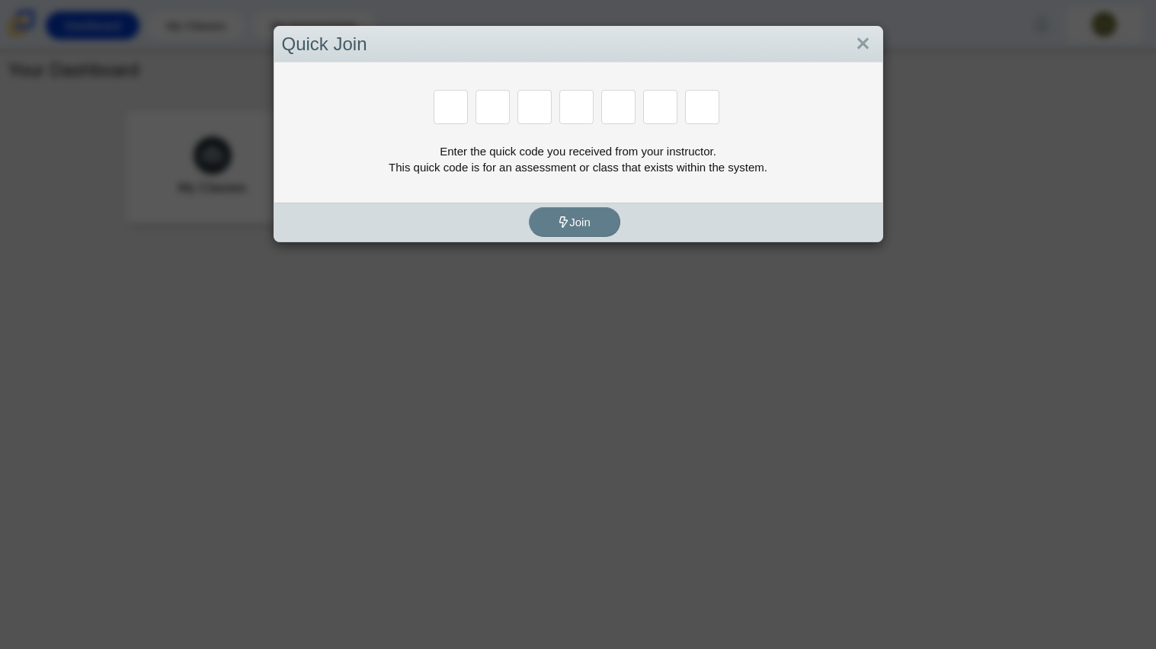
click at [582, 109] on input "Enter Access Code Digit 4" at bounding box center [576, 107] width 34 height 34
click at [644, 100] on input "Enter Access Code Digit 6" at bounding box center [660, 107] width 34 height 34
click at [462, 94] on input "Enter Access Code Digit 1" at bounding box center [450, 107] width 34 height 34
type input "m"
type input "7"
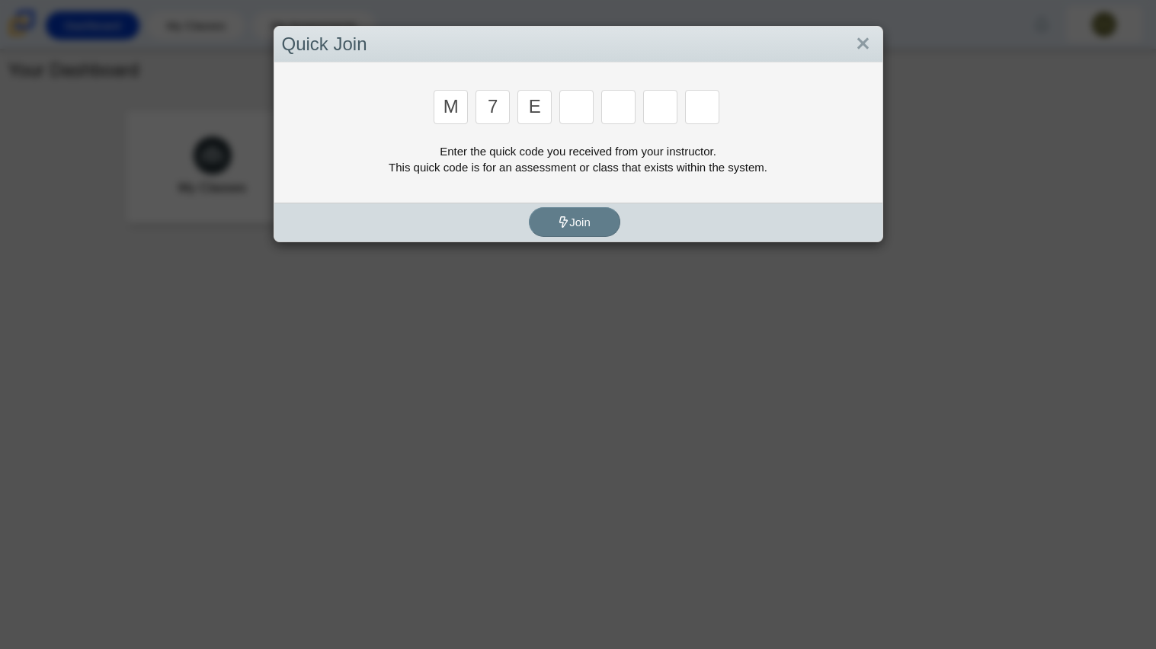
type input "e"
type input "3"
type input "e"
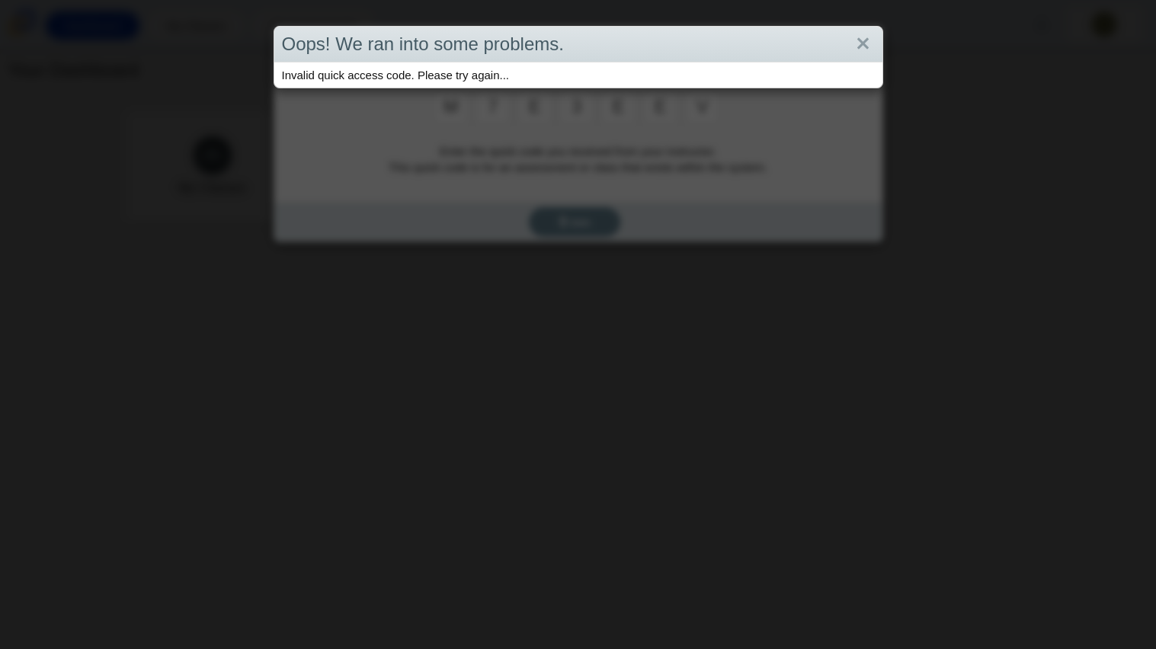
type input "v"
click at [871, 37] on link "Close" at bounding box center [863, 44] width 24 height 26
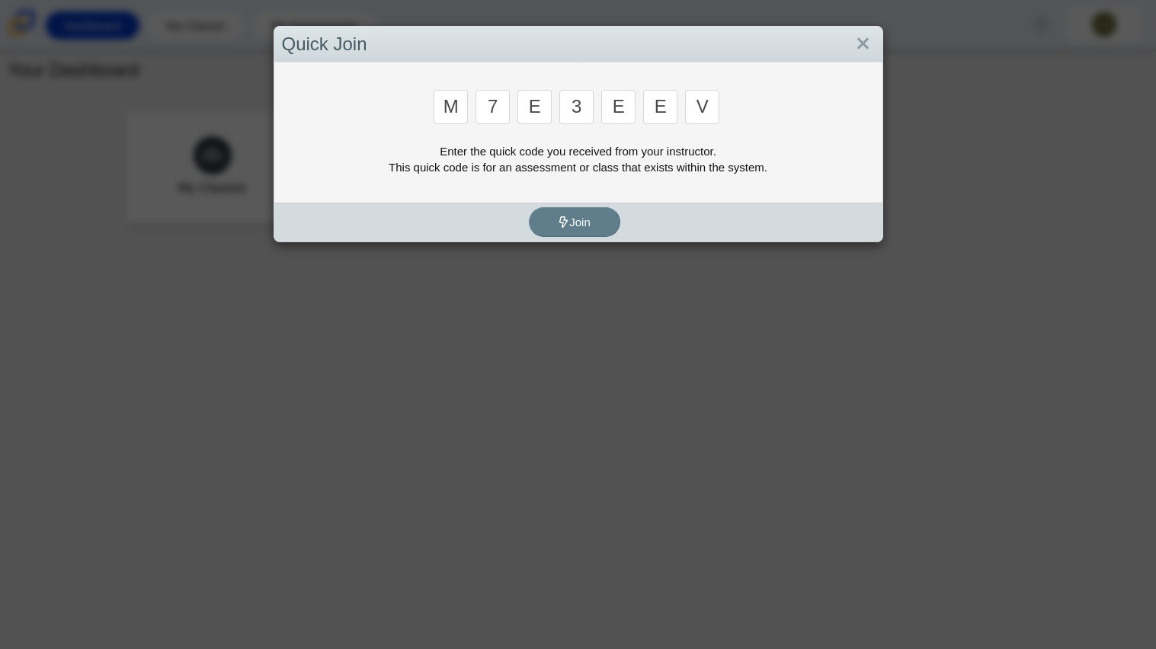
click at [715, 101] on input "v" at bounding box center [702, 107] width 34 height 34
type input "v"
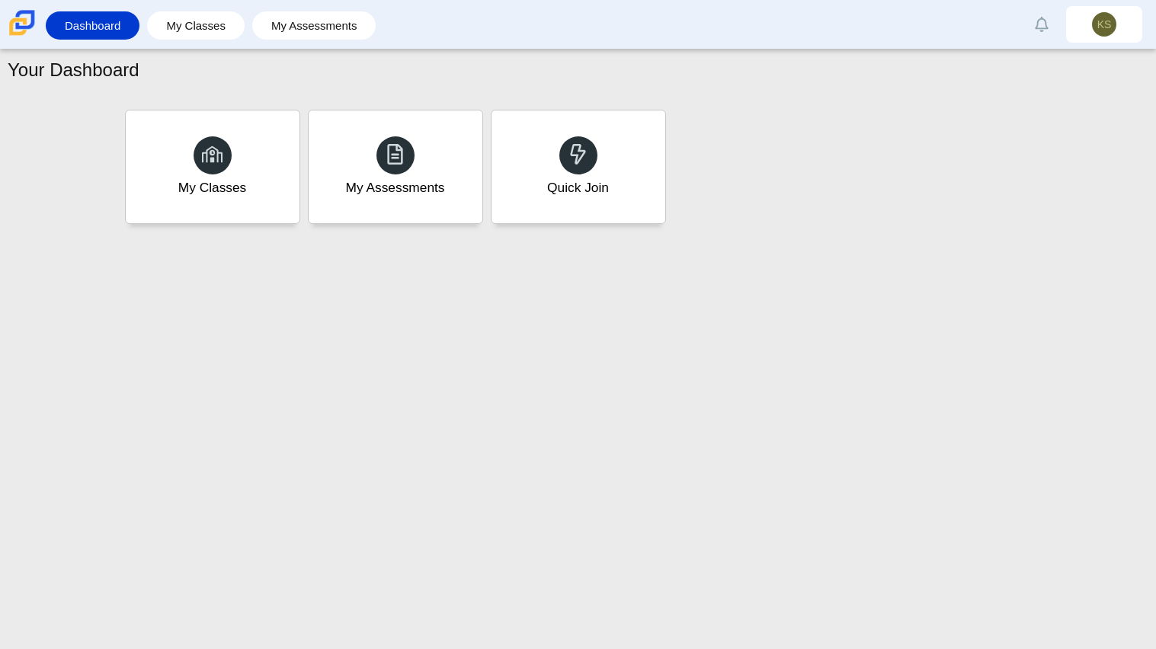
type input "w"
